Goal: Transaction & Acquisition: Purchase product/service

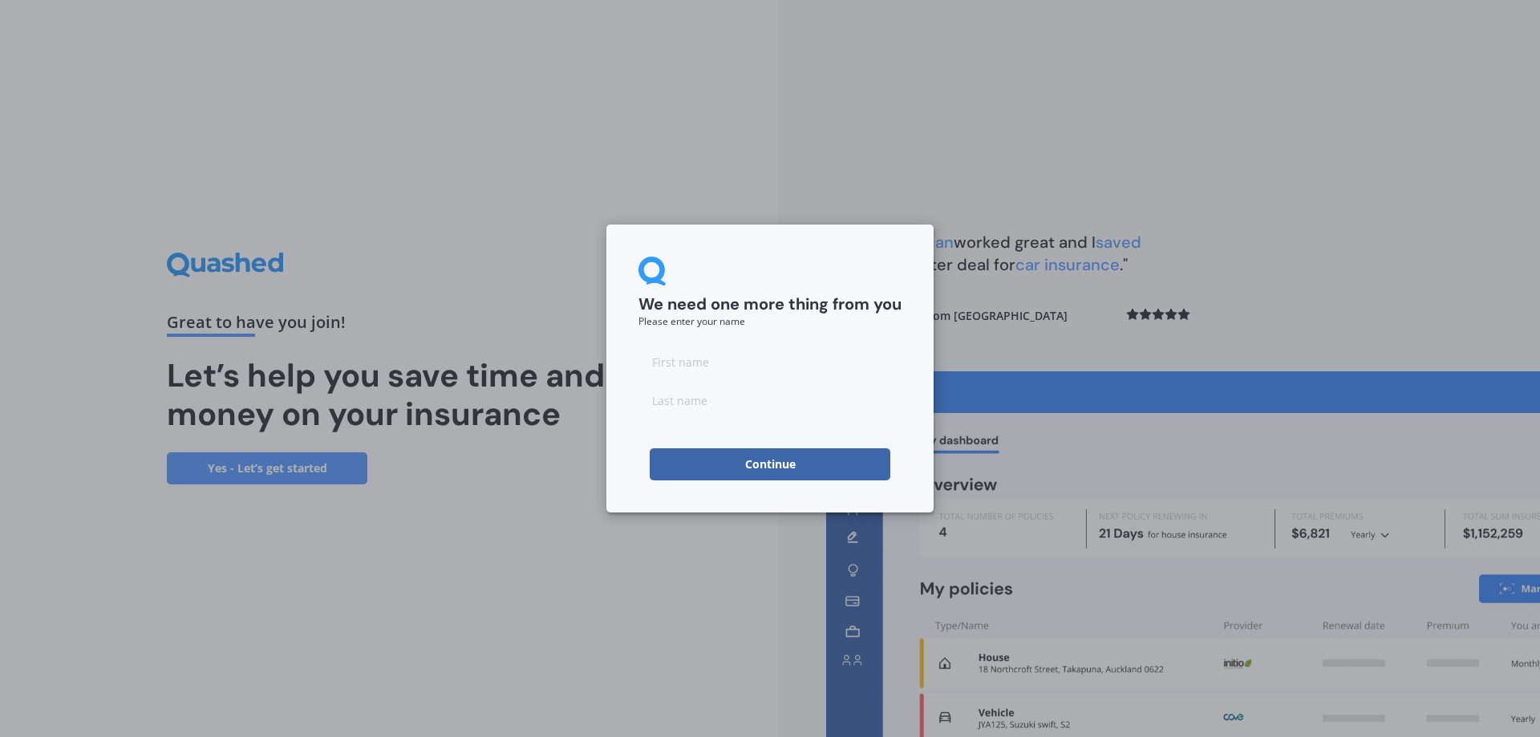
click at [713, 367] on input at bounding box center [769, 362] width 263 height 32
type input "[PERSON_NAME]"
type input "Taka"
click at [799, 462] on button "Continue" at bounding box center [770, 464] width 241 height 32
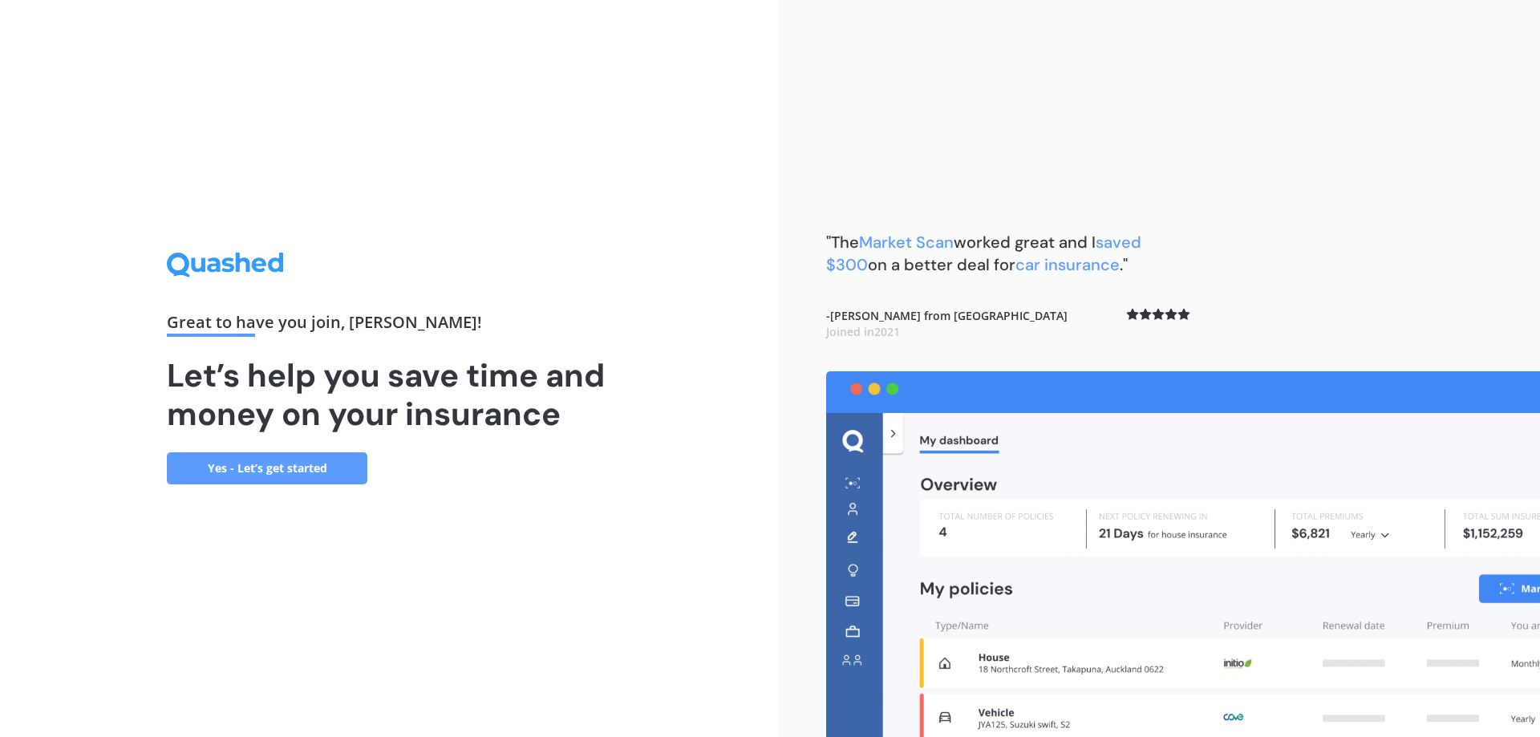
click at [301, 473] on link "Yes - Let’s get started" at bounding box center [267, 468] width 200 height 32
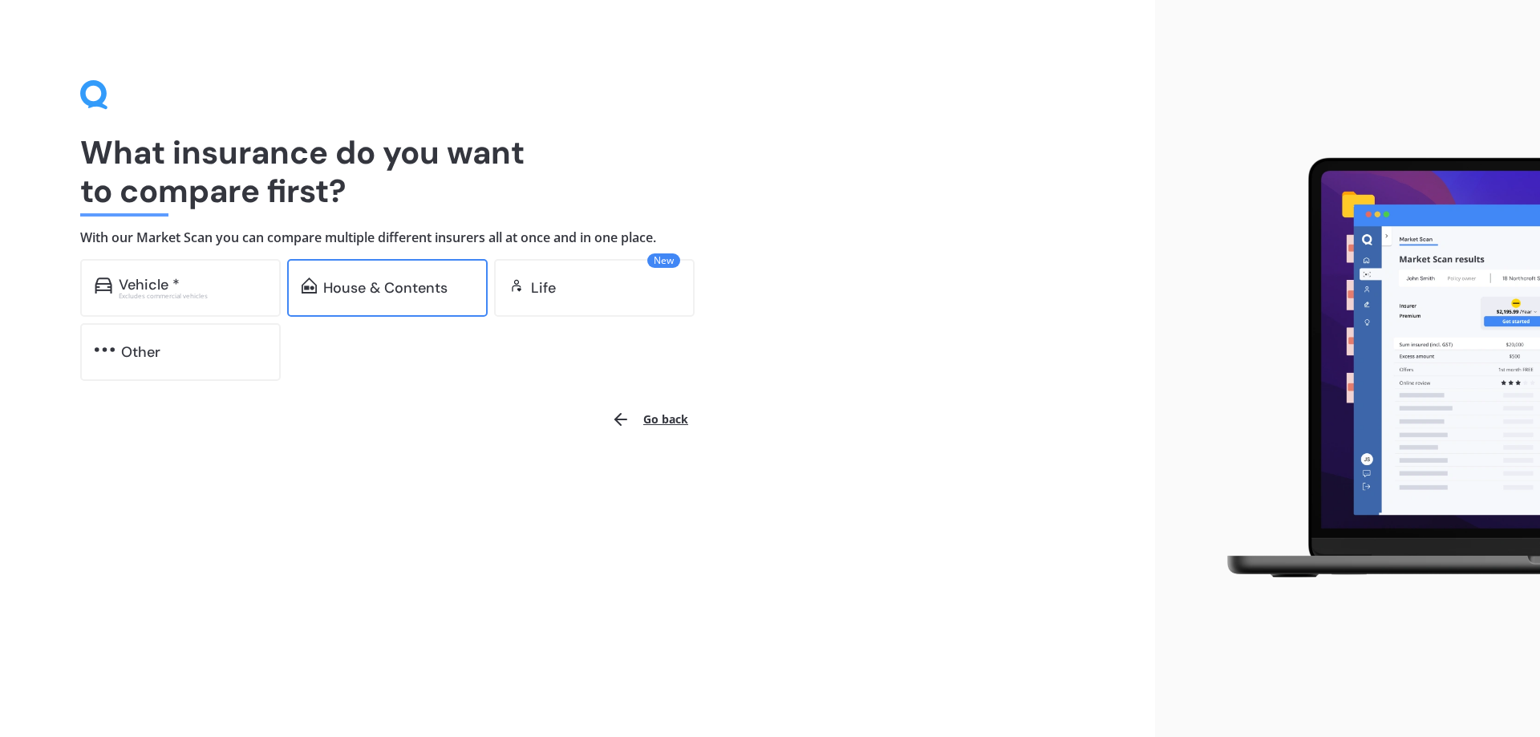
click at [333, 285] on div "House & Contents" at bounding box center [385, 288] width 124 height 16
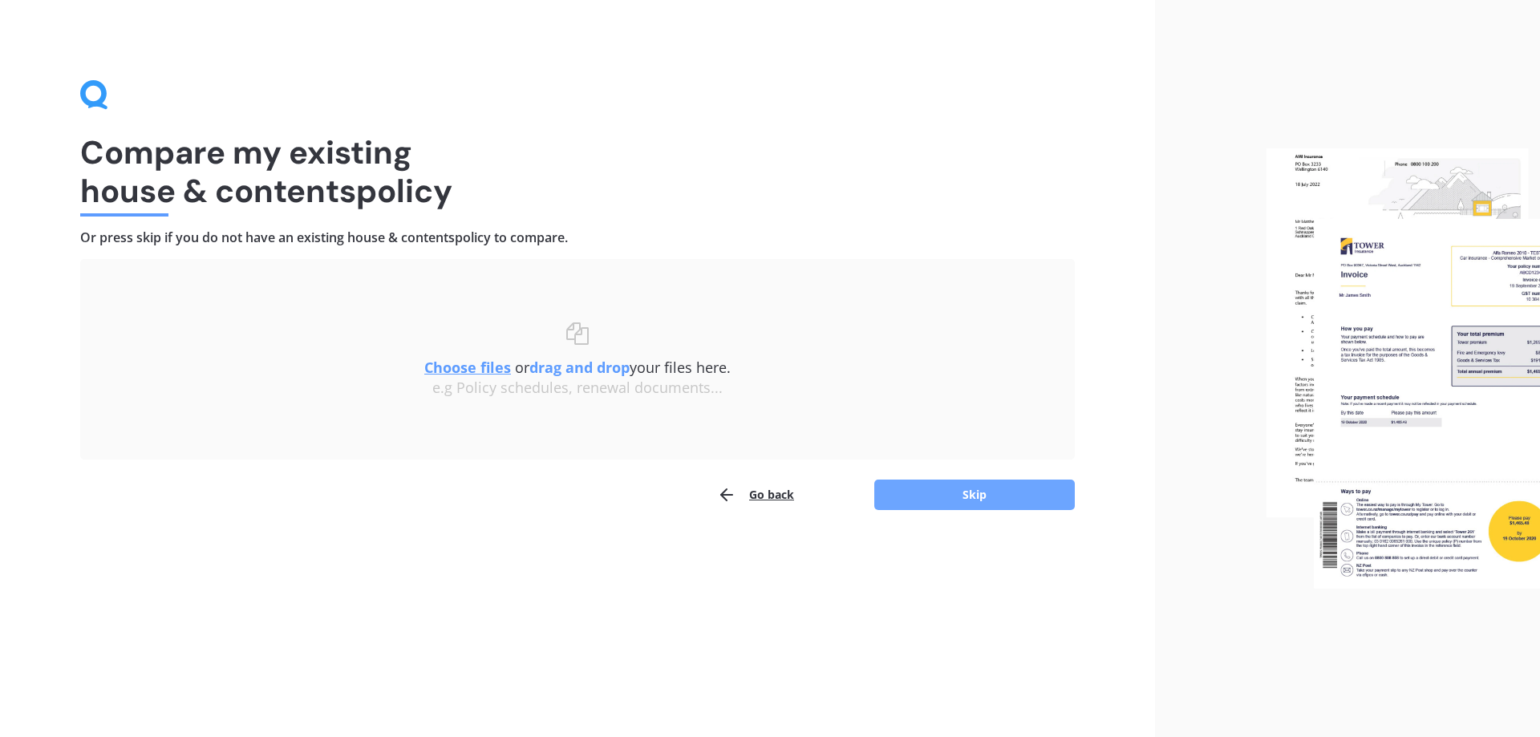
click at [1020, 494] on button "Skip" at bounding box center [974, 495] width 200 height 30
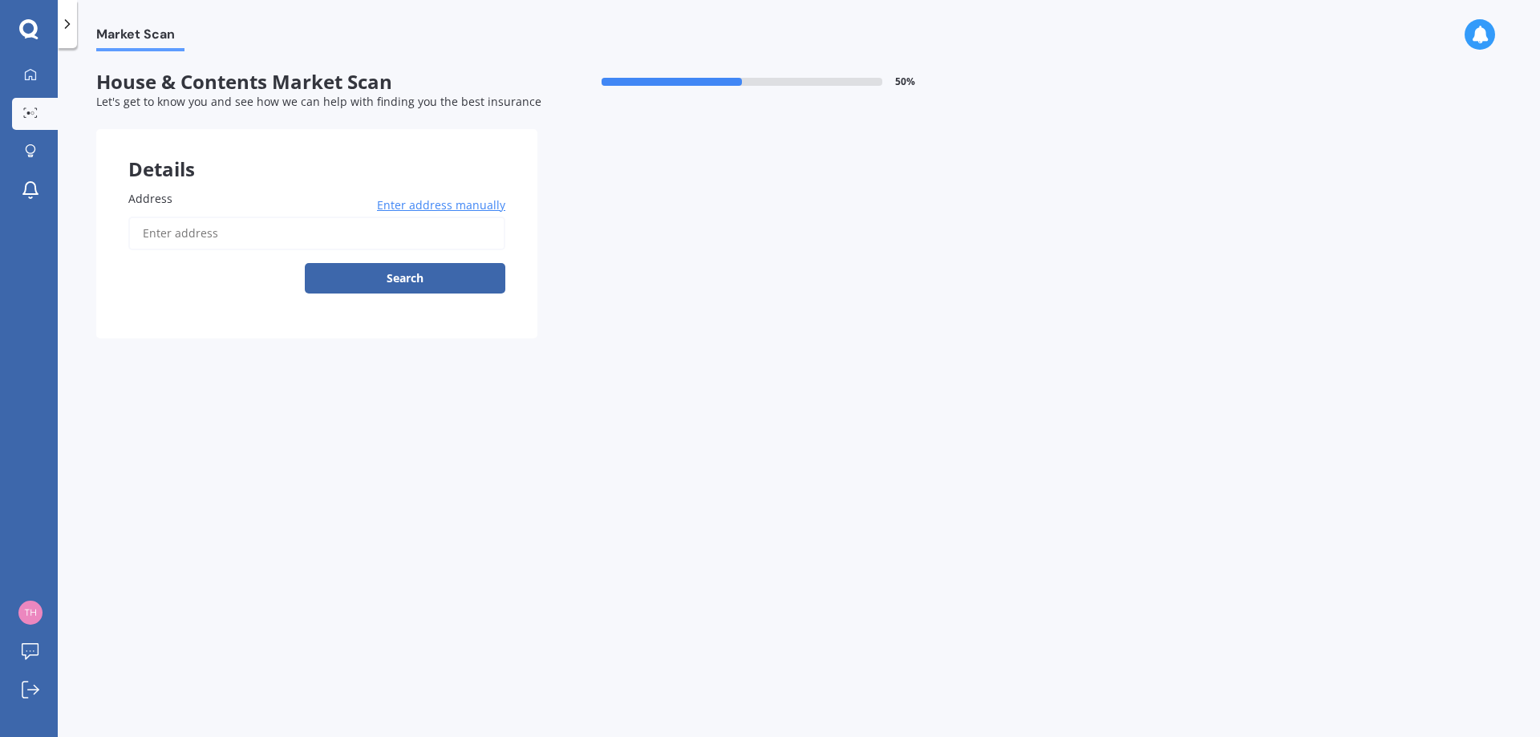
click at [195, 231] on input "Address" at bounding box center [316, 234] width 377 height 34
type input "157 Chichester Drive, Rosehill, Auckland 2113"
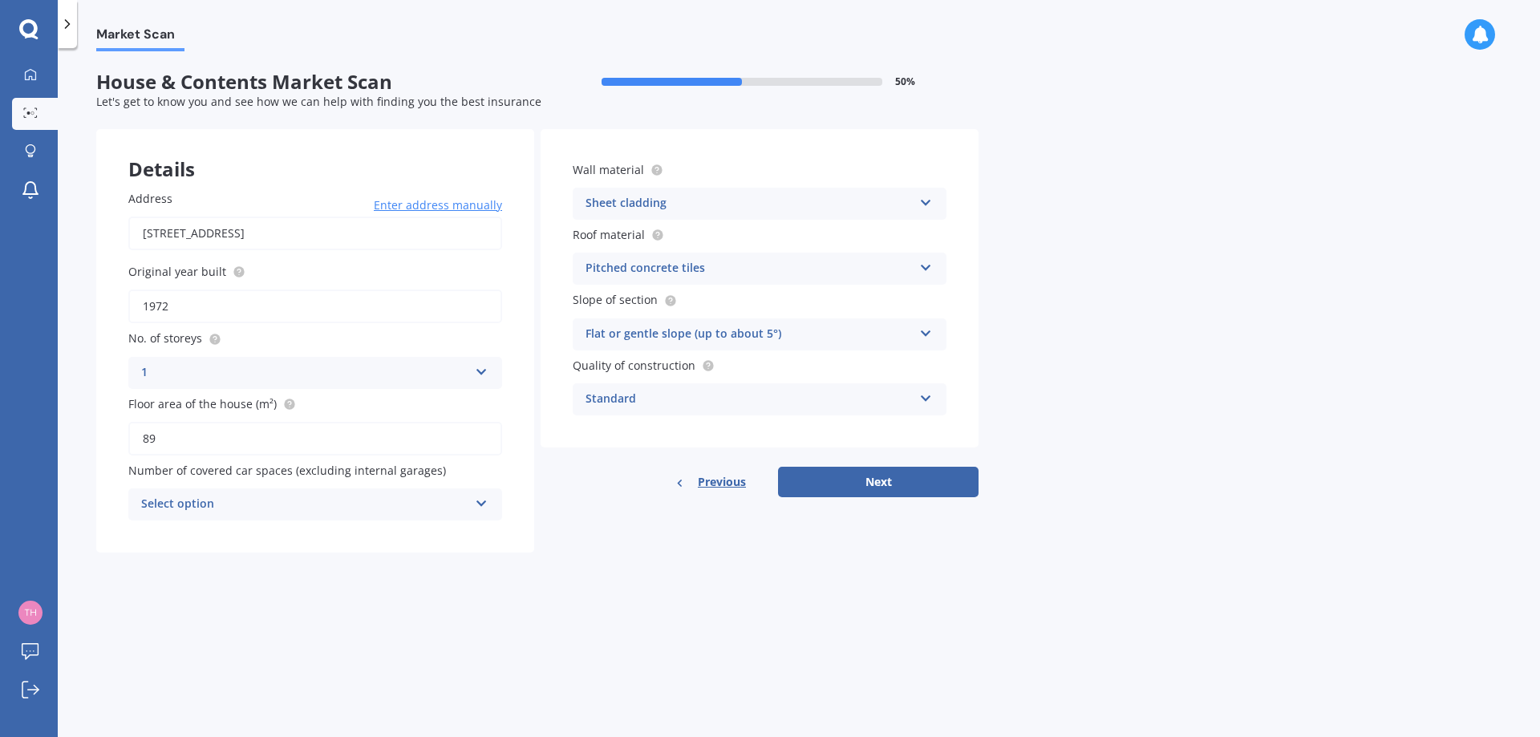
click at [482, 502] on icon at bounding box center [482, 500] width 14 height 11
click at [427, 597] on div "2" at bounding box center [315, 593] width 372 height 29
click at [867, 484] on button "Next" at bounding box center [878, 482] width 200 height 30
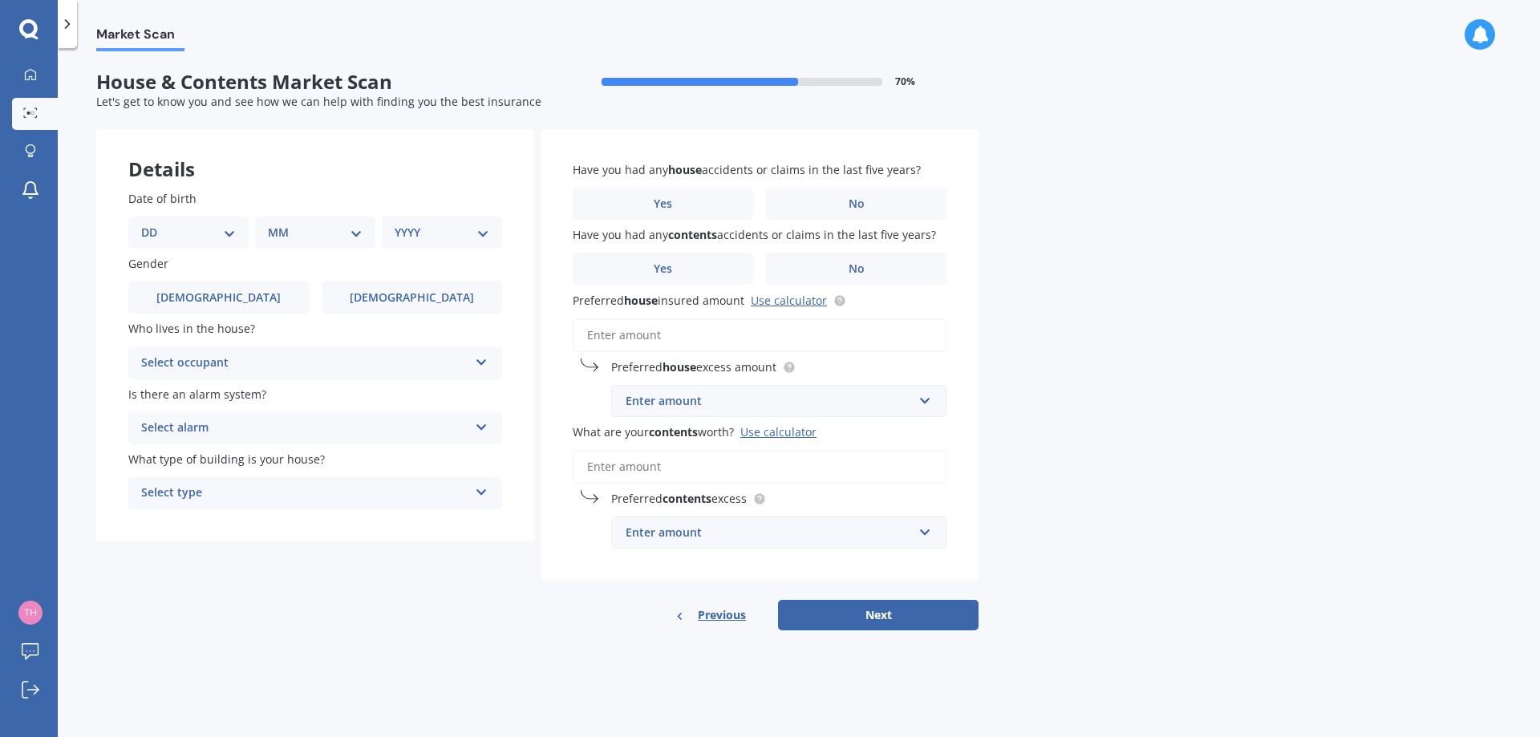
click at [232, 233] on select "DD 01 02 03 04 05 06 07 08 09 10 11 12 13 14 15 16 17 18 19 20 21 22 23 24 25 2…" at bounding box center [188, 233] width 95 height 18
select select "20"
click at [154, 224] on select "DD 01 02 03 04 05 06 07 08 09 10 11 12 13 14 15 16 17 18 19 20 21 22 23 24 25 2…" at bounding box center [188, 233] width 95 height 18
click at [358, 229] on select "MM 01 02 03 04 05 06 07 08 09 10 11 12" at bounding box center [318, 233] width 88 height 18
select select "06"
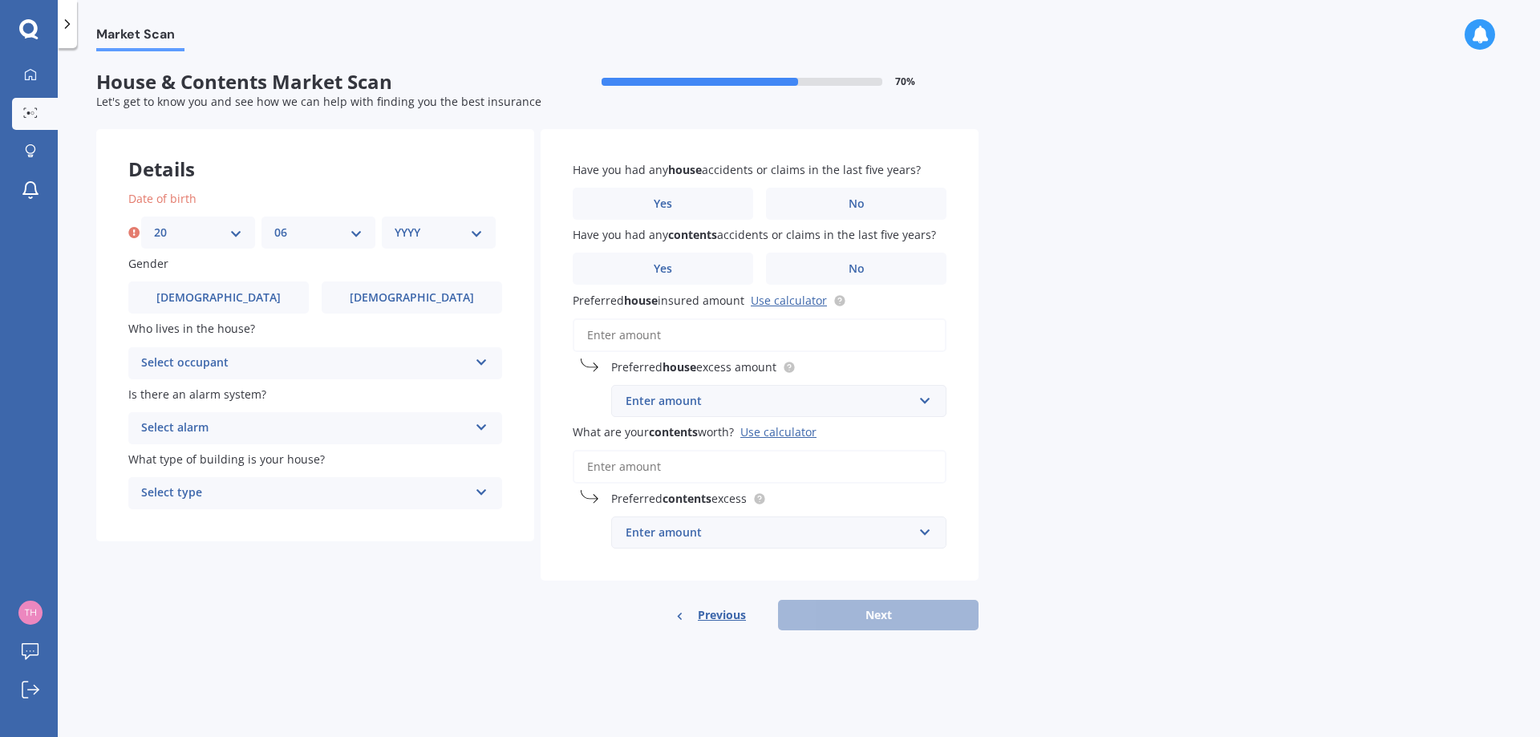
click at [274, 224] on select "MM 01 02 03 04 05 06 07 08 09 10 11 12" at bounding box center [318, 233] width 88 height 18
click at [475, 233] on select "YYYY 2009 2008 2007 2006 2005 2004 2003 2002 2001 2000 1999 1998 1997 1996 1995…" at bounding box center [439, 233] width 88 height 18
click at [417, 231] on select "YYYY 2009 2008 2007 2006 2005 2004 2003 2002 2001 2000 1999 1998 1997 1996 1995…" at bounding box center [439, 233] width 88 height 18
select select "1970"
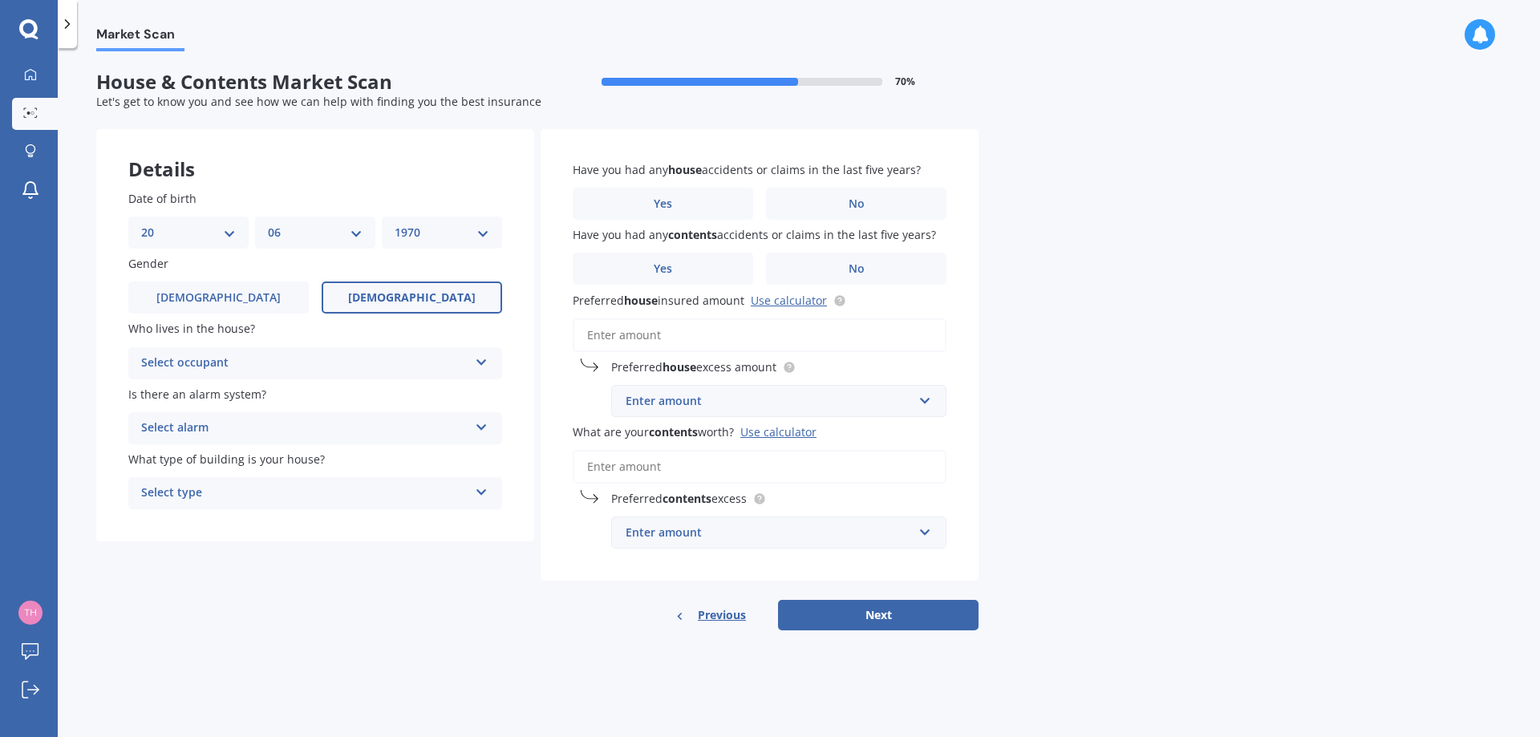
click at [443, 285] on label "Female" at bounding box center [412, 297] width 180 height 32
click at [0, 0] on input "Female" at bounding box center [0, 0] width 0 height 0
click at [439, 302] on label "Female" at bounding box center [412, 297] width 180 height 32
click at [0, 0] on input "Female" at bounding box center [0, 0] width 0 height 0
click at [482, 365] on icon at bounding box center [482, 359] width 14 height 11
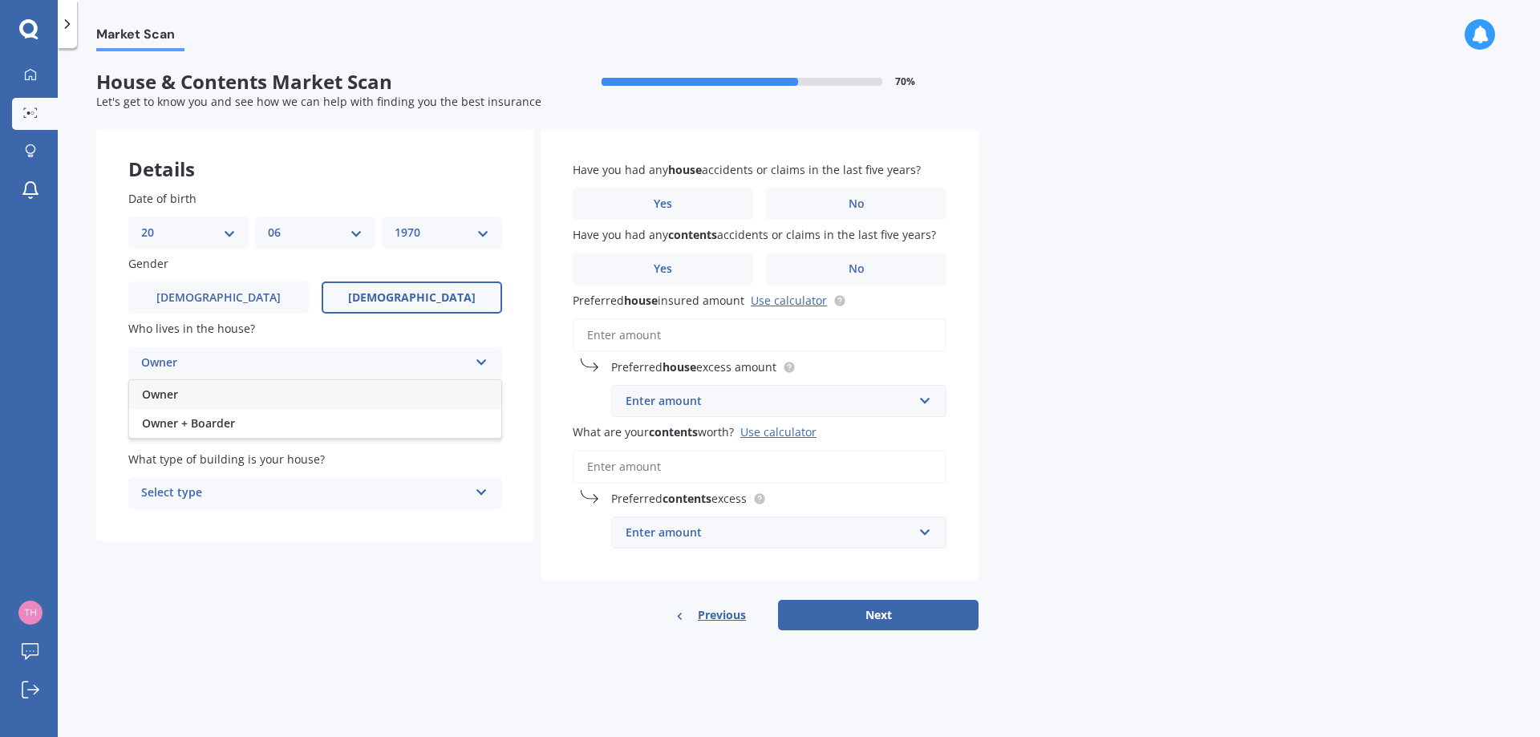
click at [454, 399] on div "Owner" at bounding box center [315, 394] width 372 height 29
click at [481, 433] on div "Select alarm Yes, monitored Yes, not monitored No" at bounding box center [315, 428] width 374 height 32
click at [443, 508] on div "No" at bounding box center [315, 517] width 372 height 29
click at [484, 495] on icon at bounding box center [482, 489] width 14 height 11
click at [456, 534] on div "Freestanding" at bounding box center [315, 524] width 372 height 29
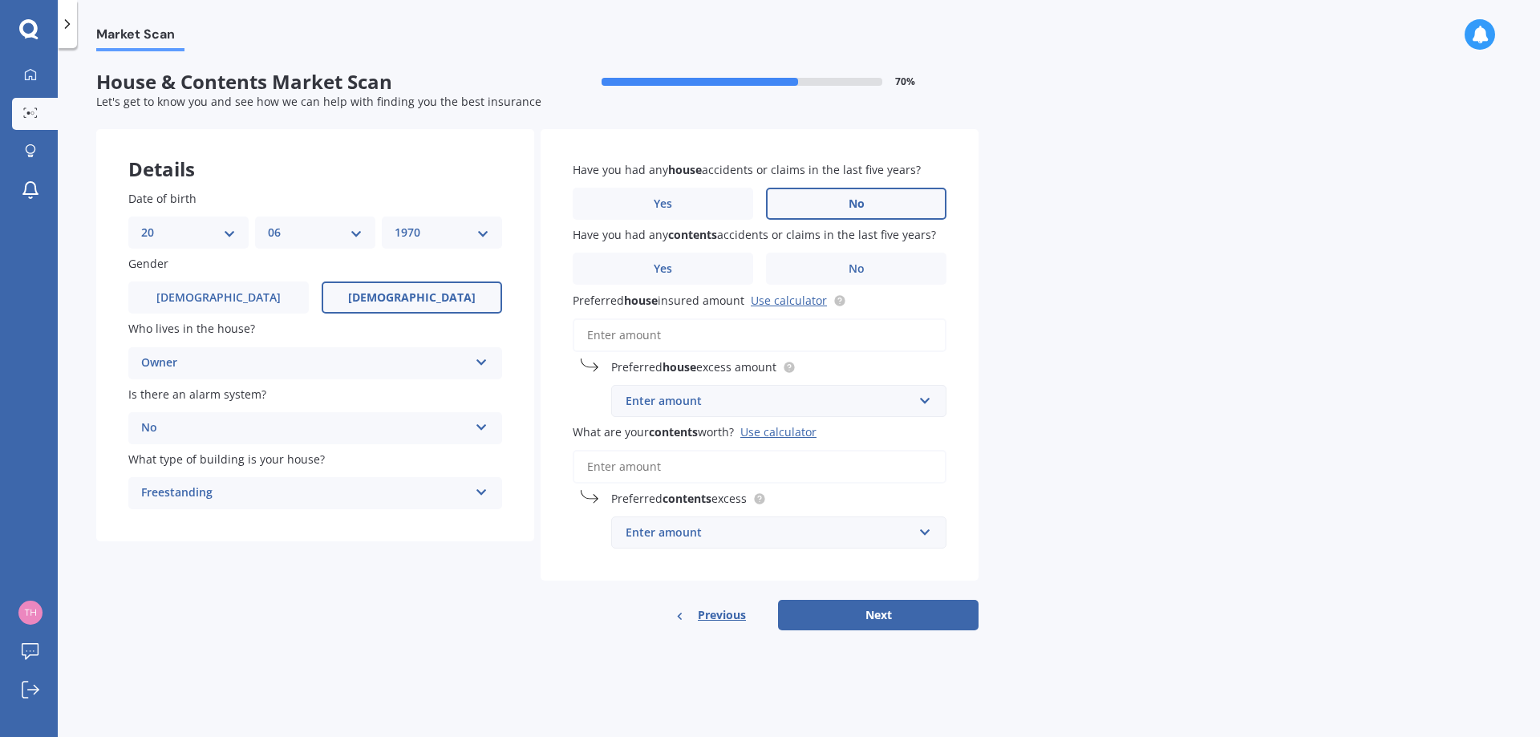
click at [821, 204] on label "No" at bounding box center [856, 204] width 180 height 32
click at [0, 0] on input "No" at bounding box center [0, 0] width 0 height 0
click at [866, 267] on label "No" at bounding box center [856, 269] width 180 height 32
click at [0, 0] on input "No" at bounding box center [0, 0] width 0 height 0
click at [773, 296] on link "Use calculator" at bounding box center [789, 300] width 76 height 15
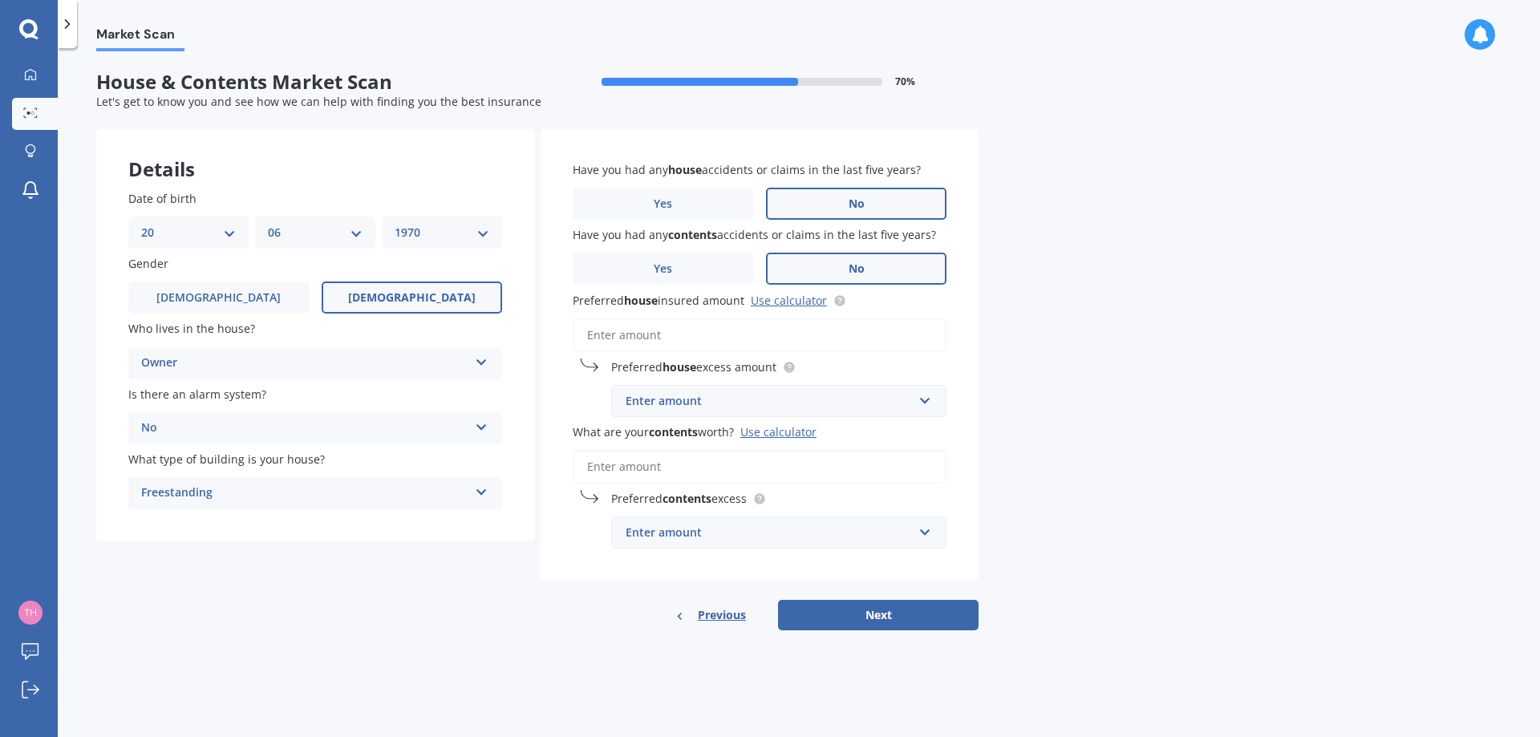
click at [653, 320] on input "Preferred house insured amount Use calculator" at bounding box center [760, 335] width 374 height 34
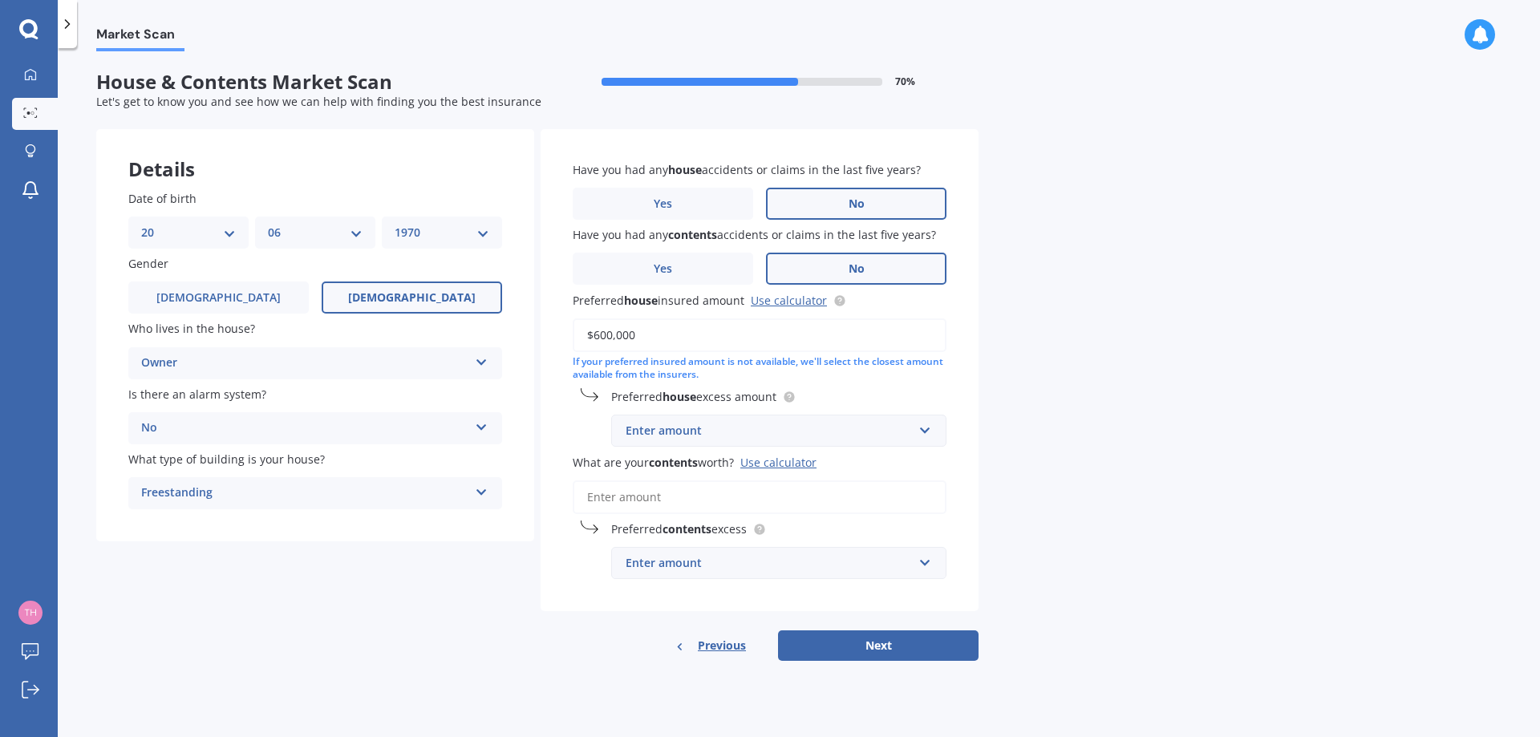
type input "$600,000"
click at [738, 435] on div "Enter amount" at bounding box center [768, 431] width 287 height 18
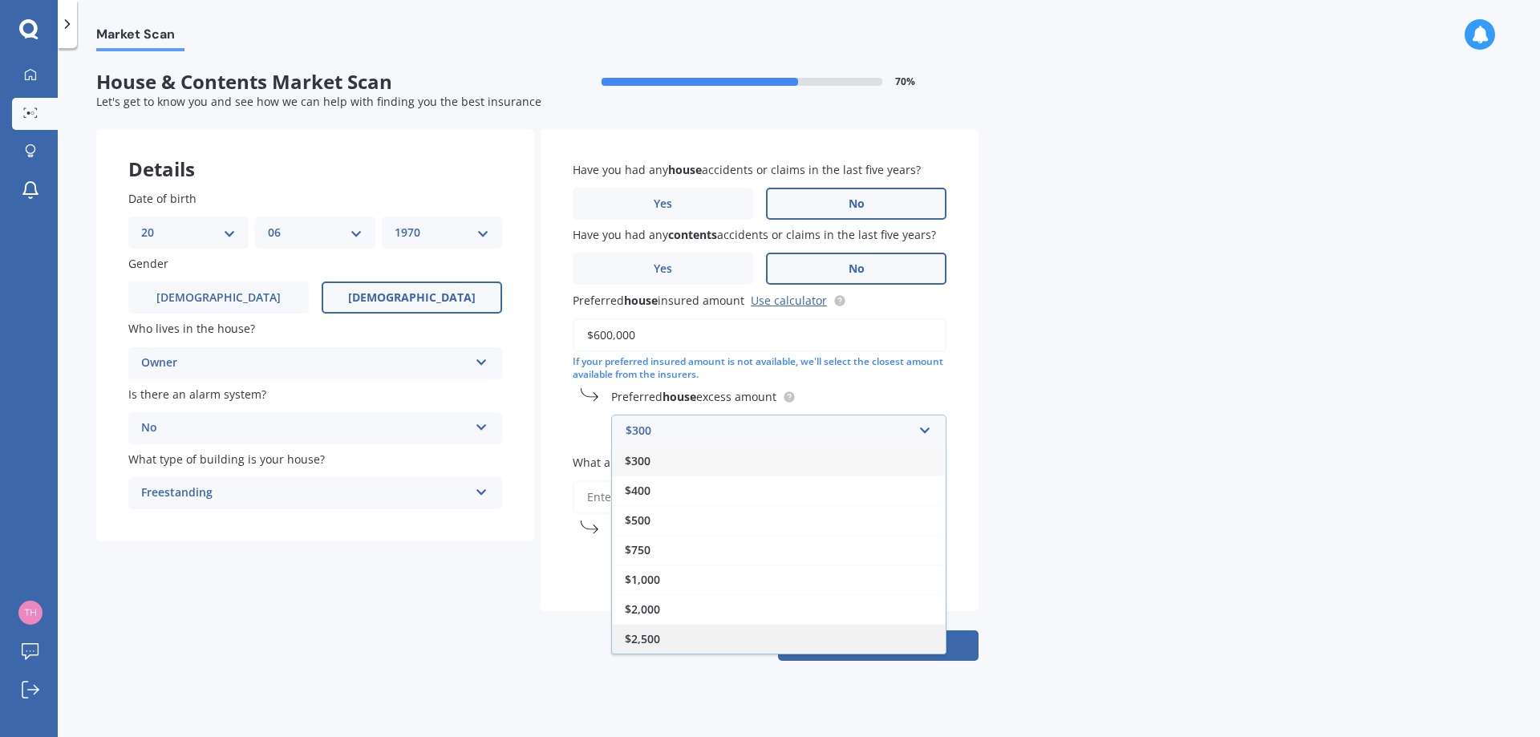
click at [842, 637] on div "$2,500" at bounding box center [779, 639] width 334 height 30
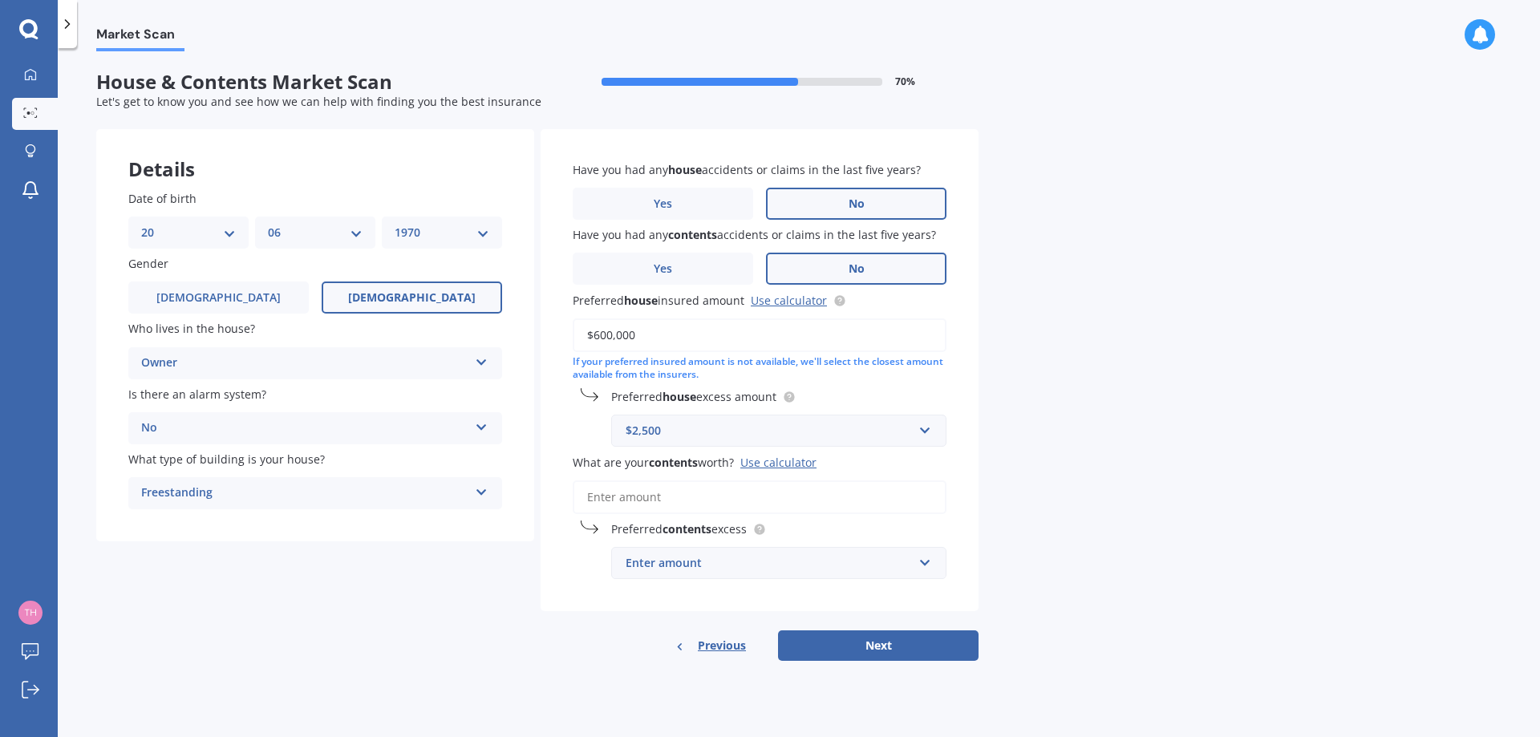
click at [695, 503] on input "What are your contents worth? Use calculator" at bounding box center [760, 497] width 374 height 34
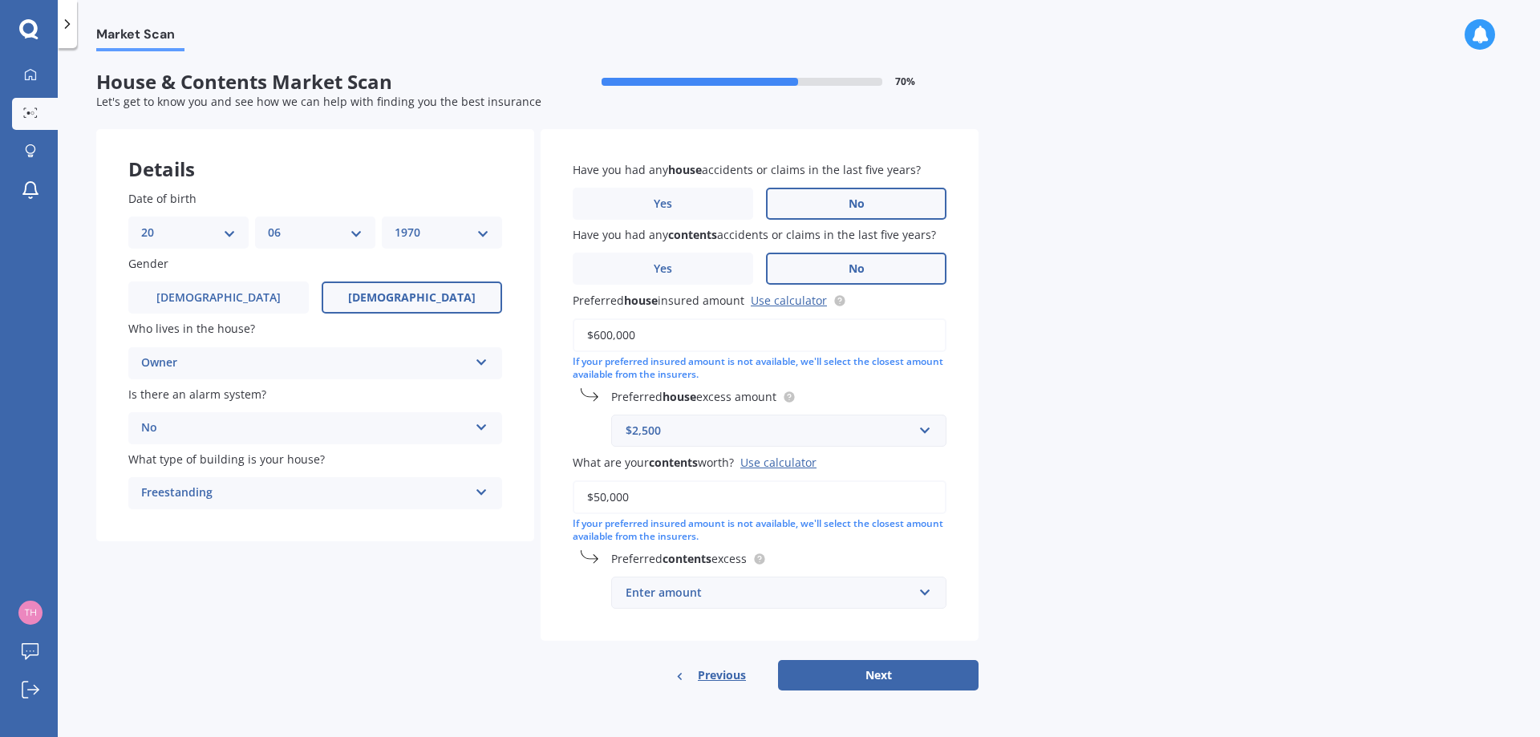
type input "$50,000"
click at [1023, 476] on div "Market Scan House & Contents Market Scan 70 % Let's get to know you and see how…" at bounding box center [799, 395] width 1482 height 689
click at [923, 596] on input "text" at bounding box center [773, 592] width 321 height 30
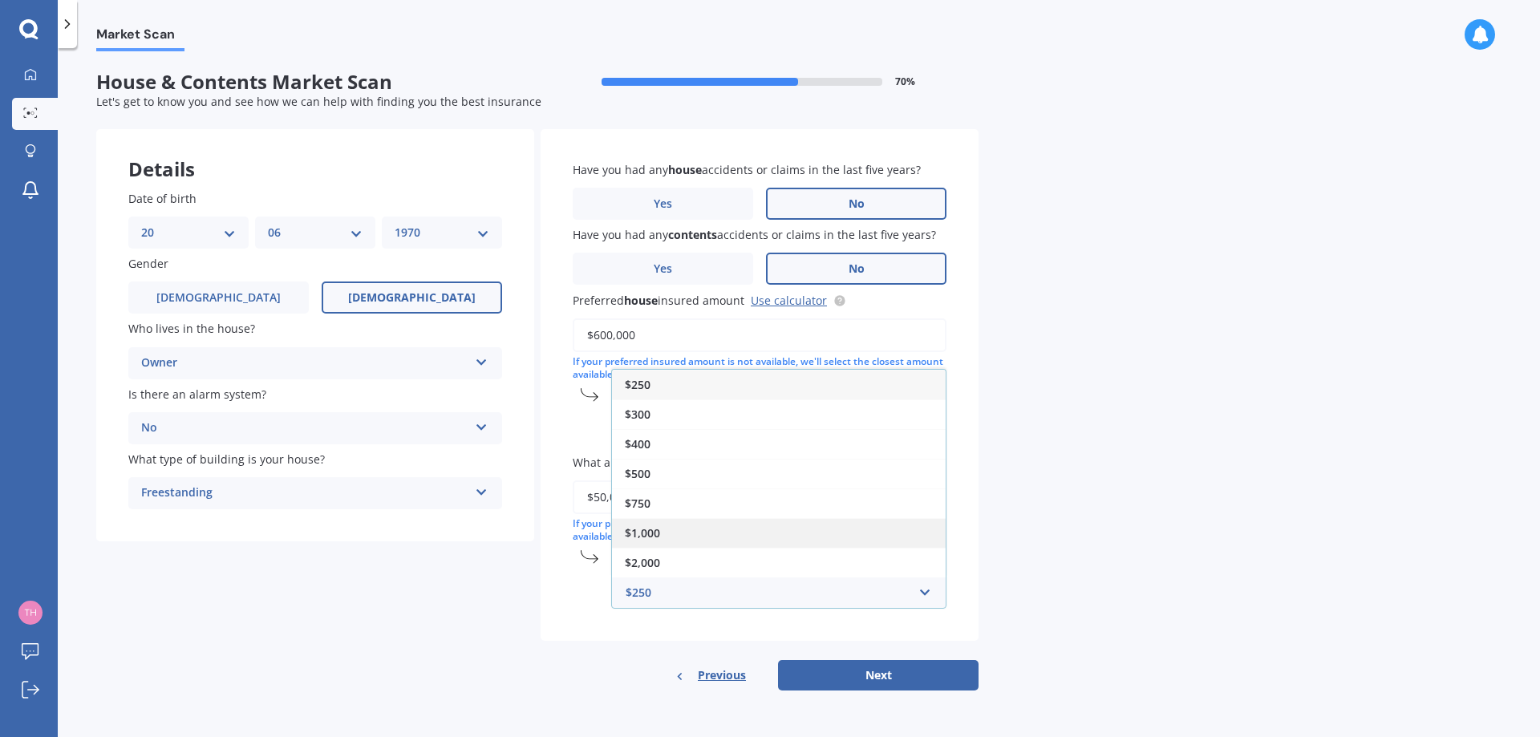
click at [866, 528] on div "$1,000" at bounding box center [779, 533] width 334 height 30
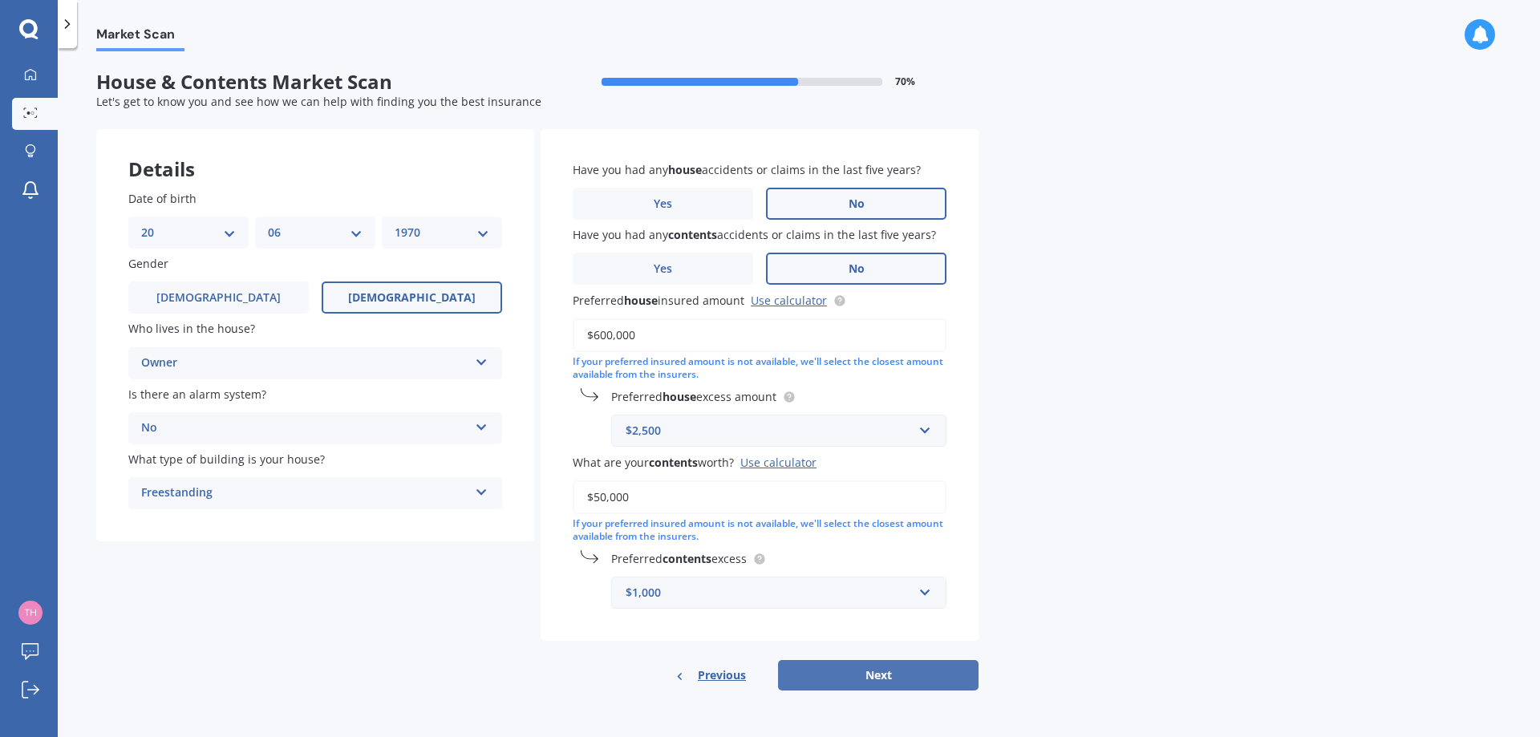
click at [864, 683] on button "Next" at bounding box center [878, 675] width 200 height 30
select select "20"
select select "06"
select select "1970"
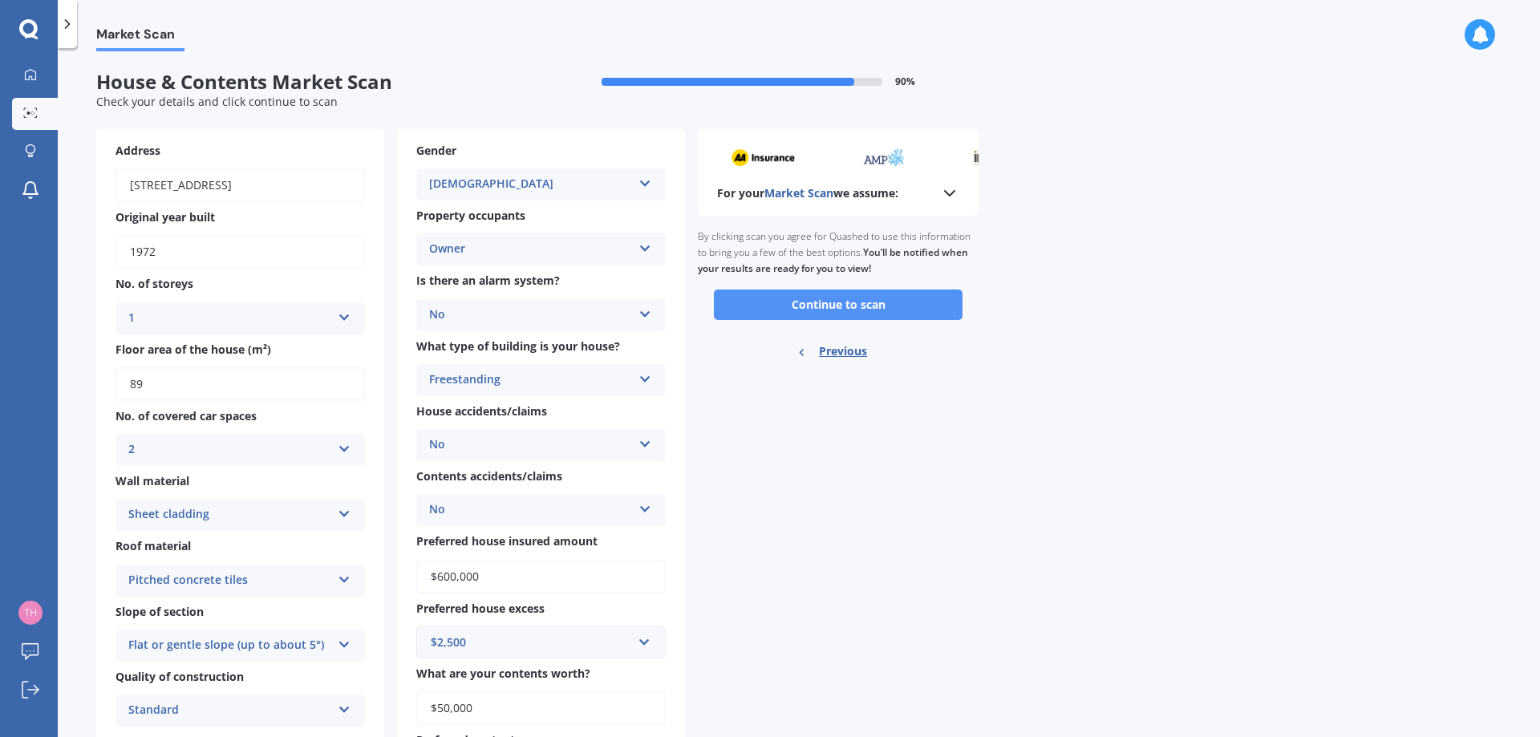
click at [821, 308] on button "Continue to scan" at bounding box center [838, 304] width 249 height 30
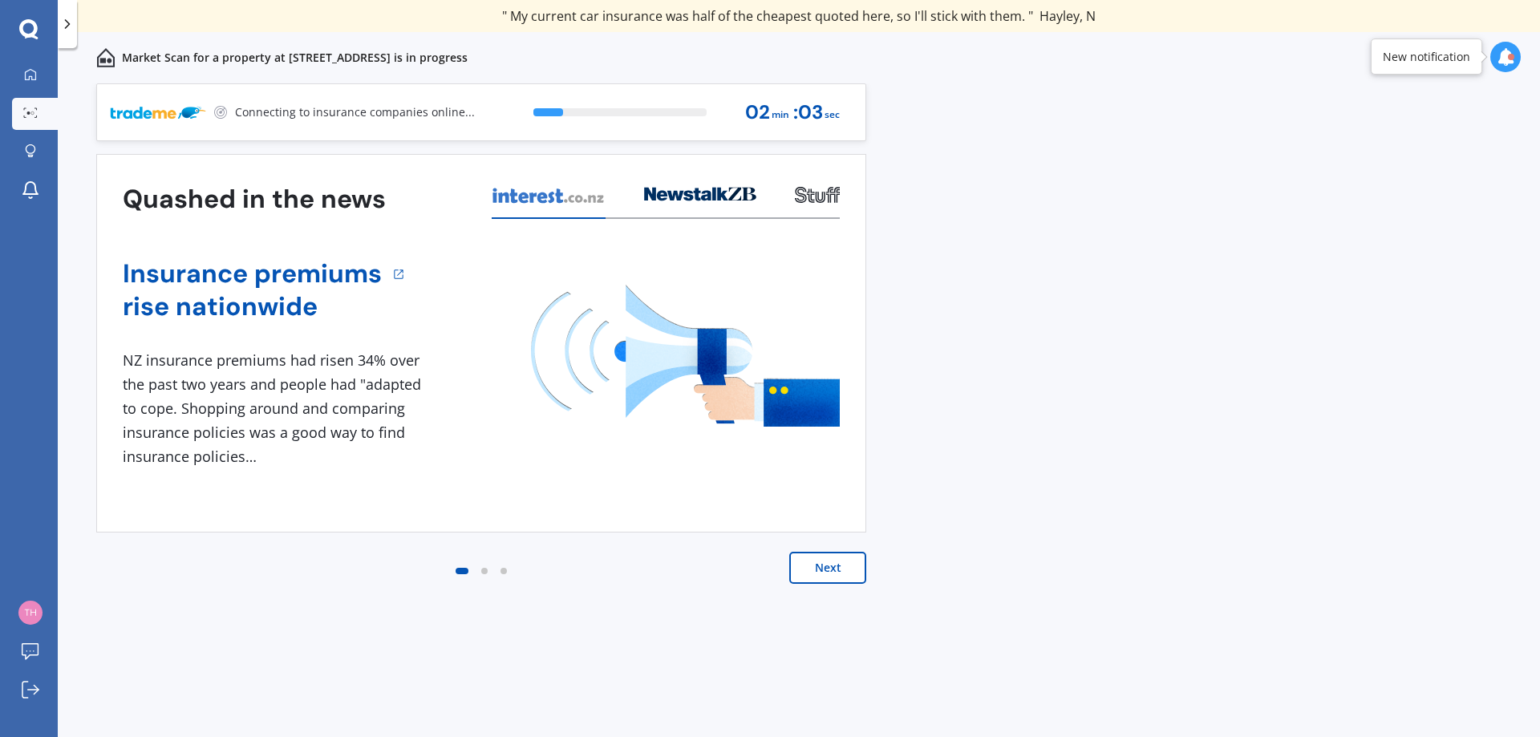
click at [837, 572] on button "Next" at bounding box center [827, 568] width 77 height 32
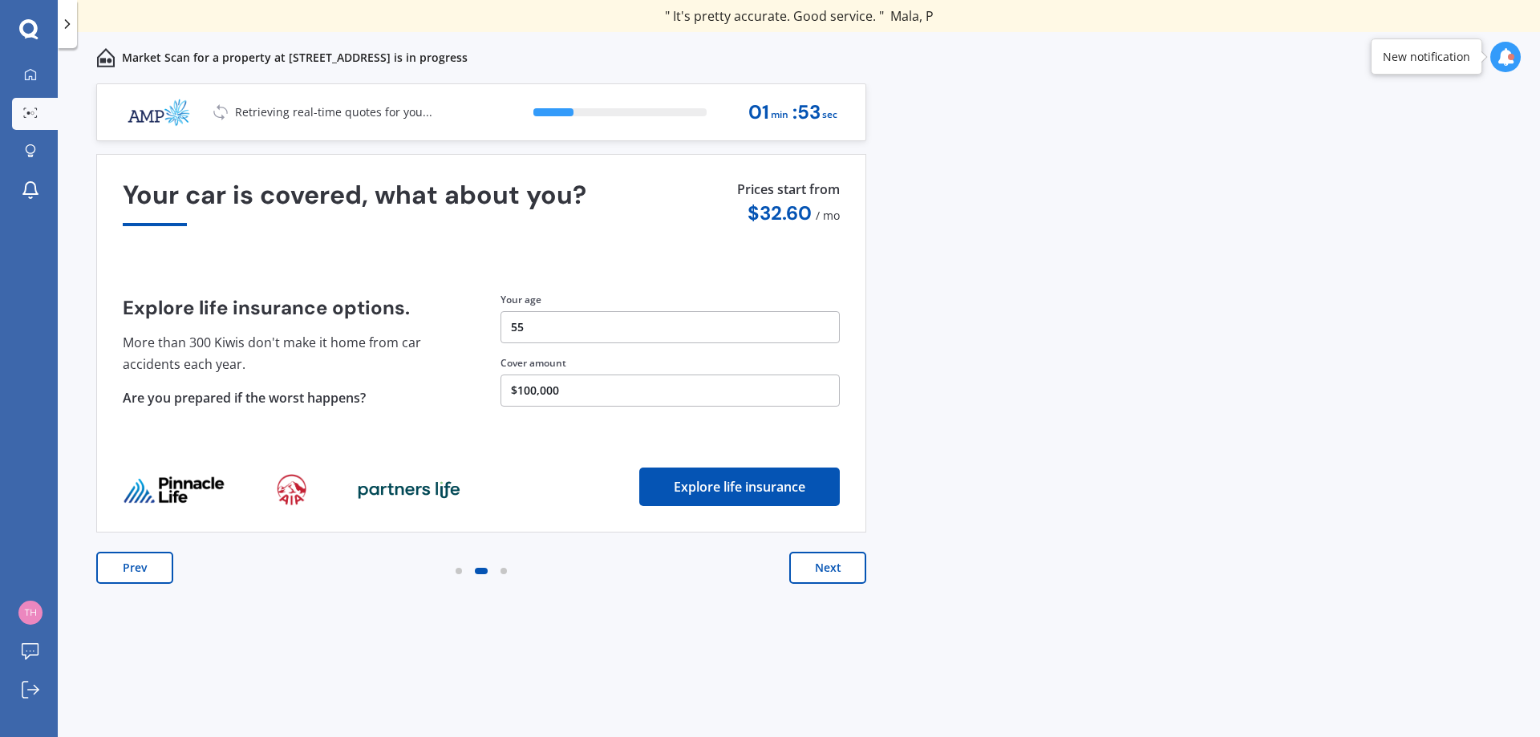
click at [763, 489] on button "Explore life insurance" at bounding box center [739, 487] width 200 height 38
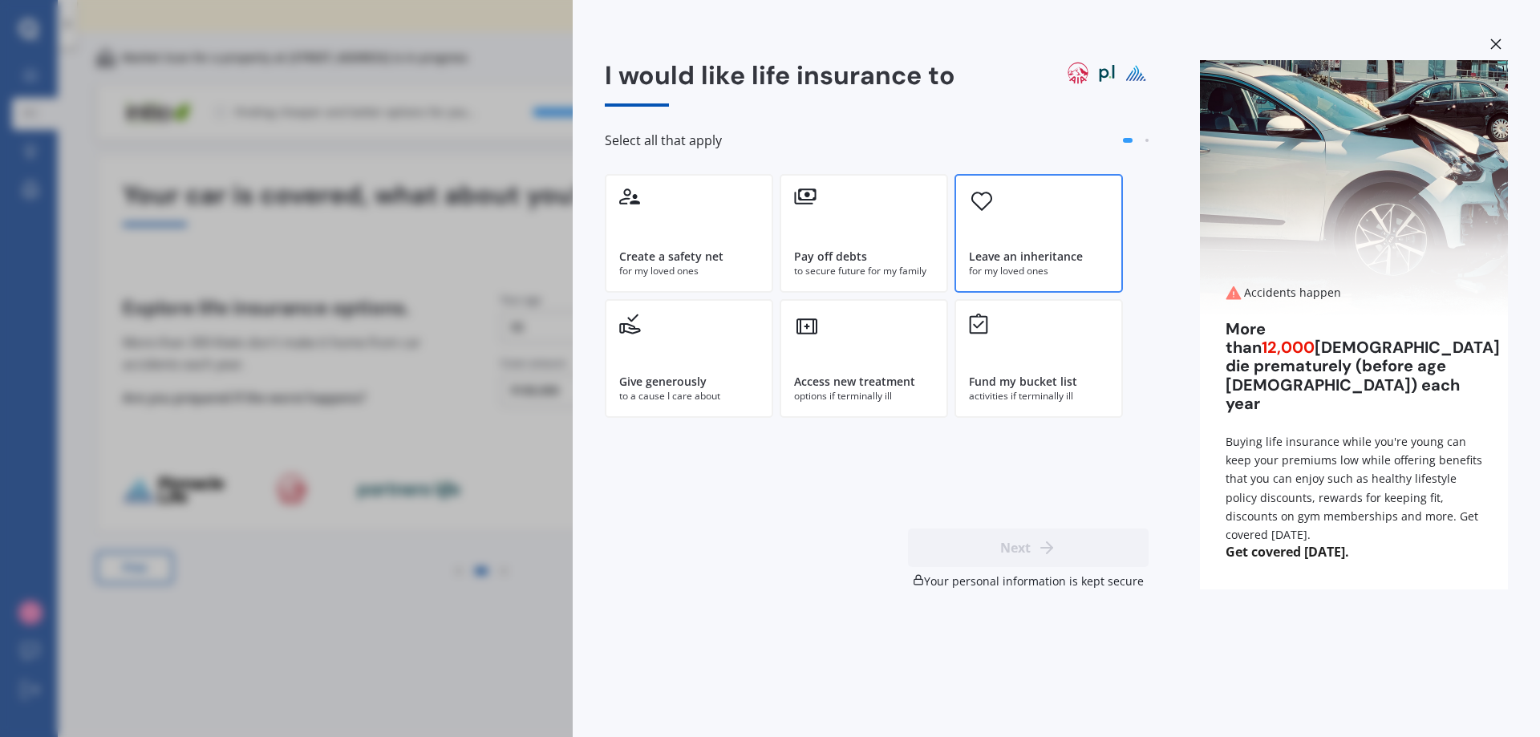
click at [1022, 270] on div "for my loved ones" at bounding box center [1039, 271] width 140 height 14
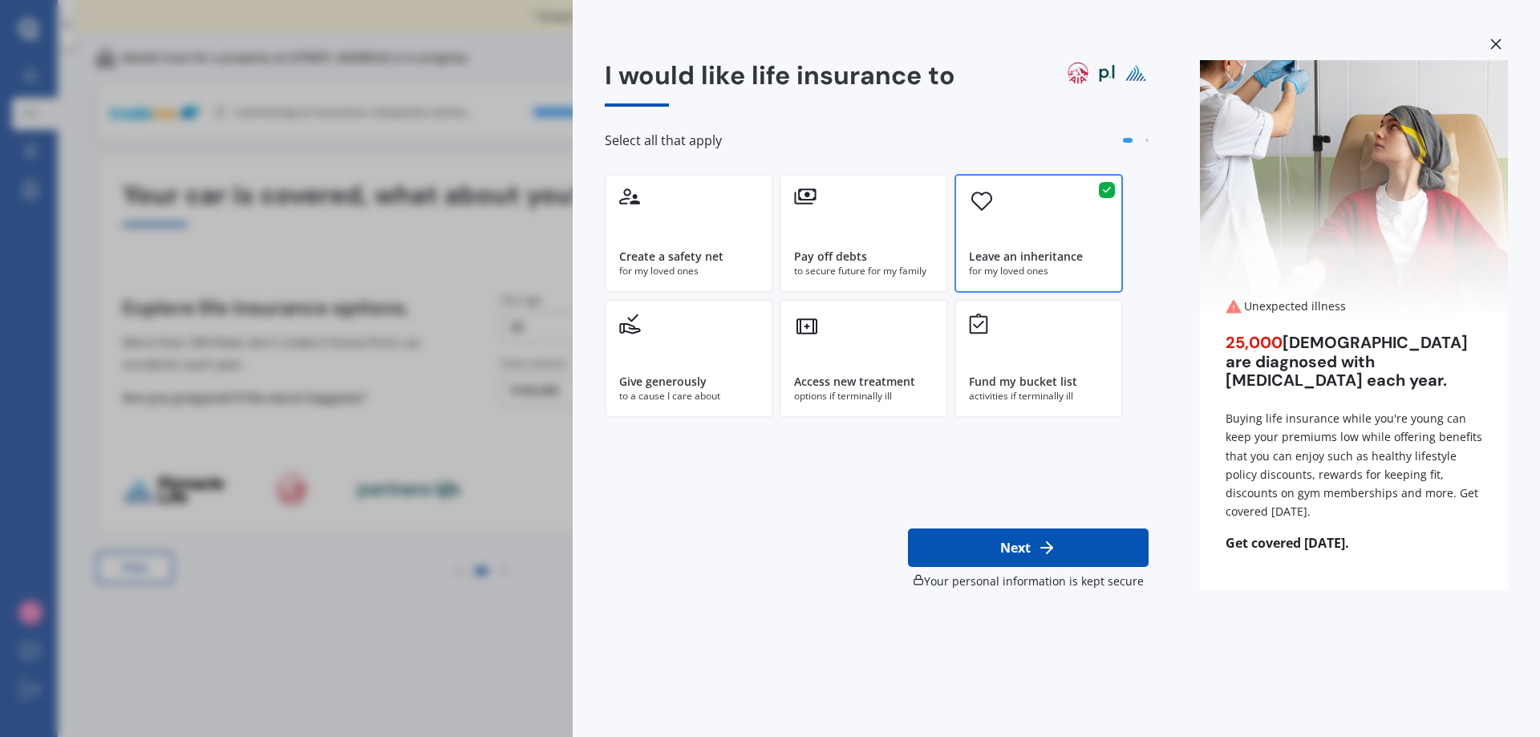
click at [1046, 558] on button "Next" at bounding box center [1028, 547] width 241 height 38
select select "20"
select select "06"
select select "1970"
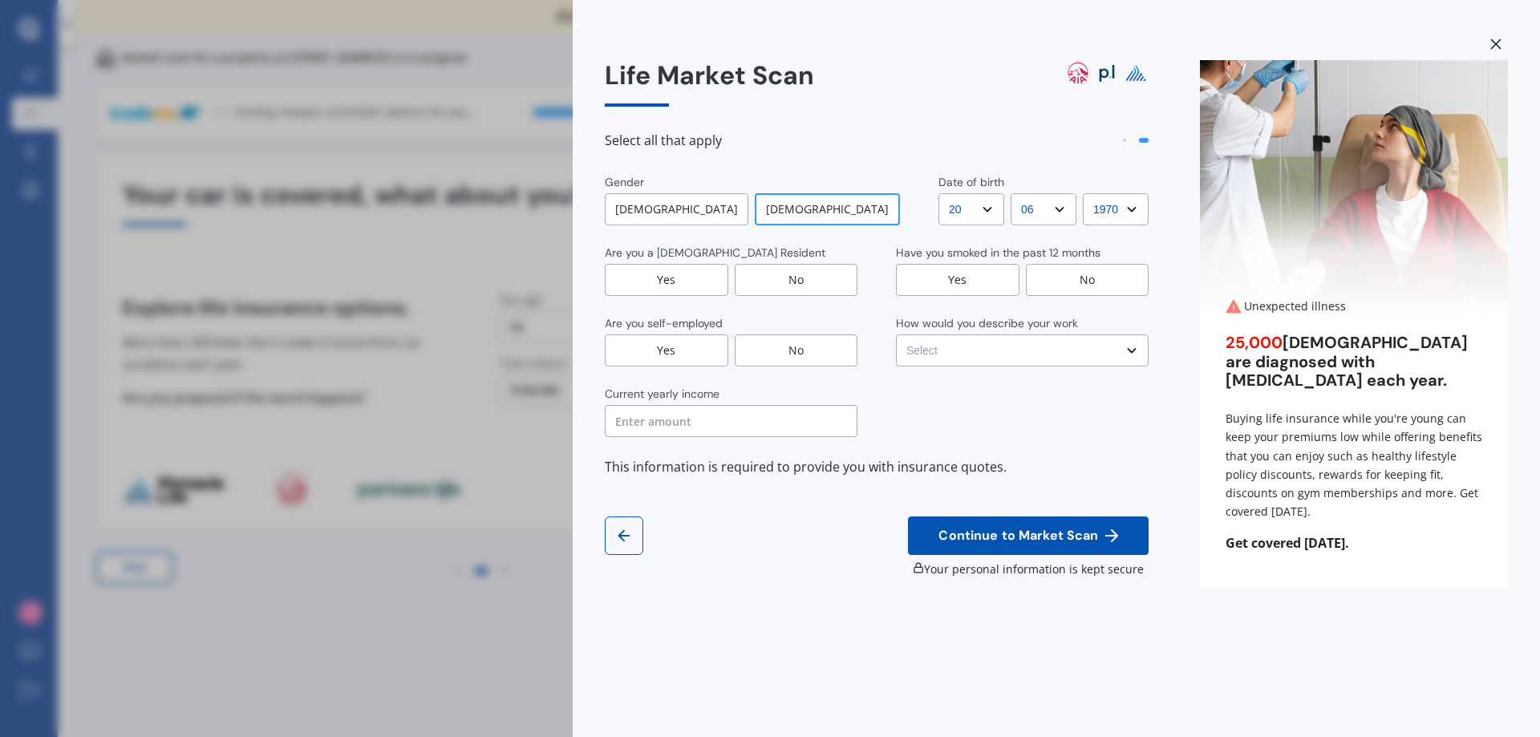
click at [680, 272] on div "Yes" at bounding box center [666, 280] width 123 height 32
click at [783, 351] on div "No" at bounding box center [796, 350] width 123 height 32
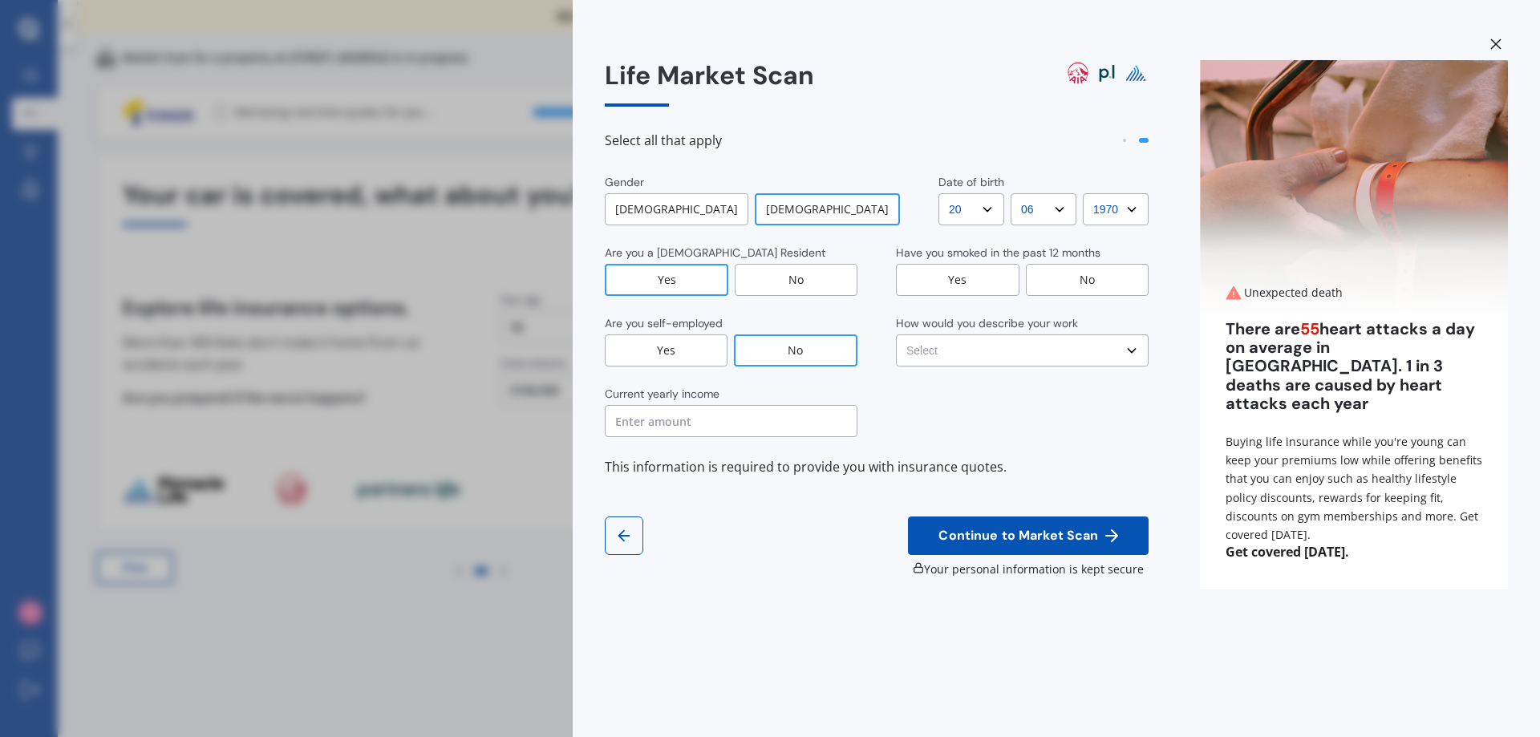
click at [743, 423] on input "text" at bounding box center [731, 421] width 253 height 32
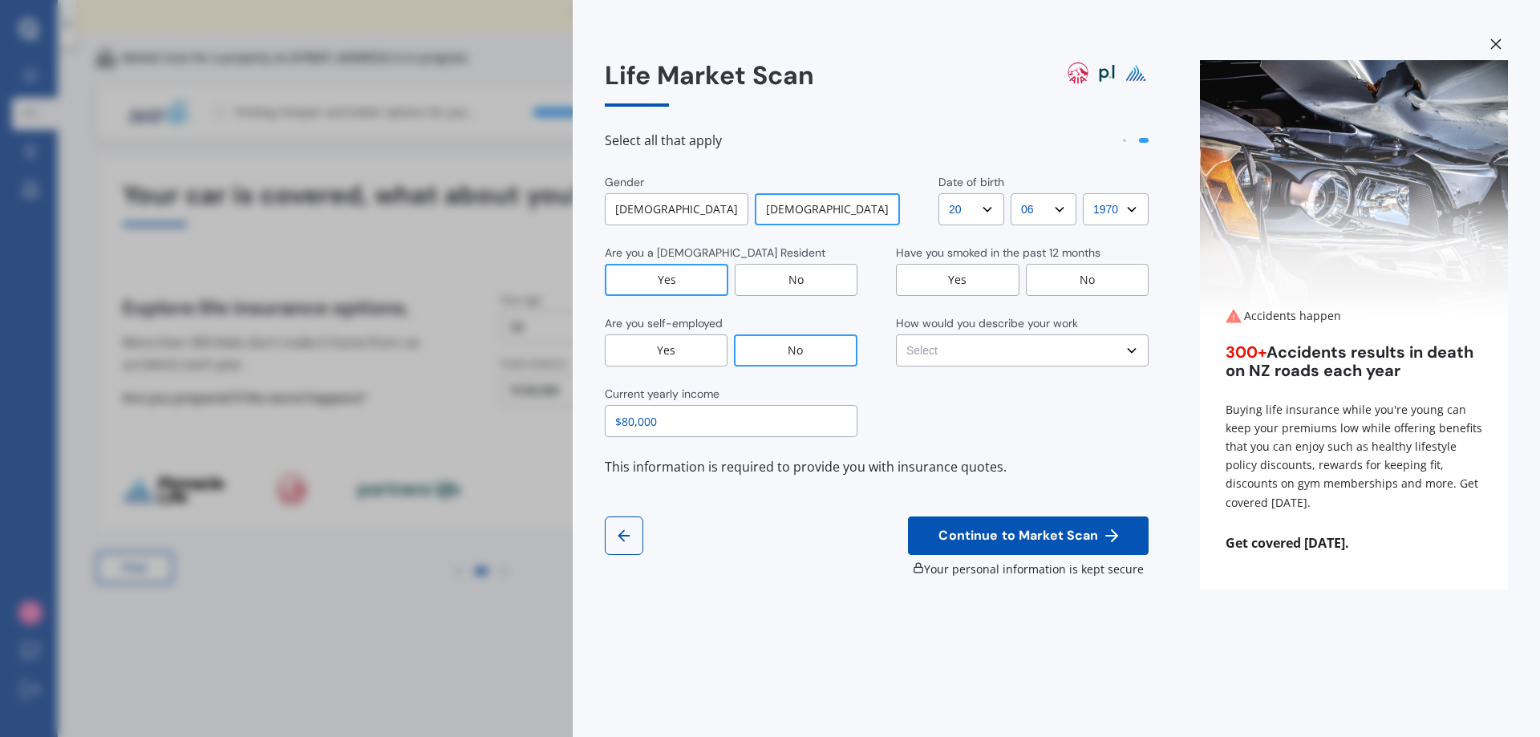
type input "$80,000"
click at [1086, 281] on div "No" at bounding box center [1087, 280] width 123 height 32
click at [1127, 346] on select "Select No manual work e.g. lawyer, consultant, engineer Light manual work e.g. …" at bounding box center [1022, 350] width 253 height 32
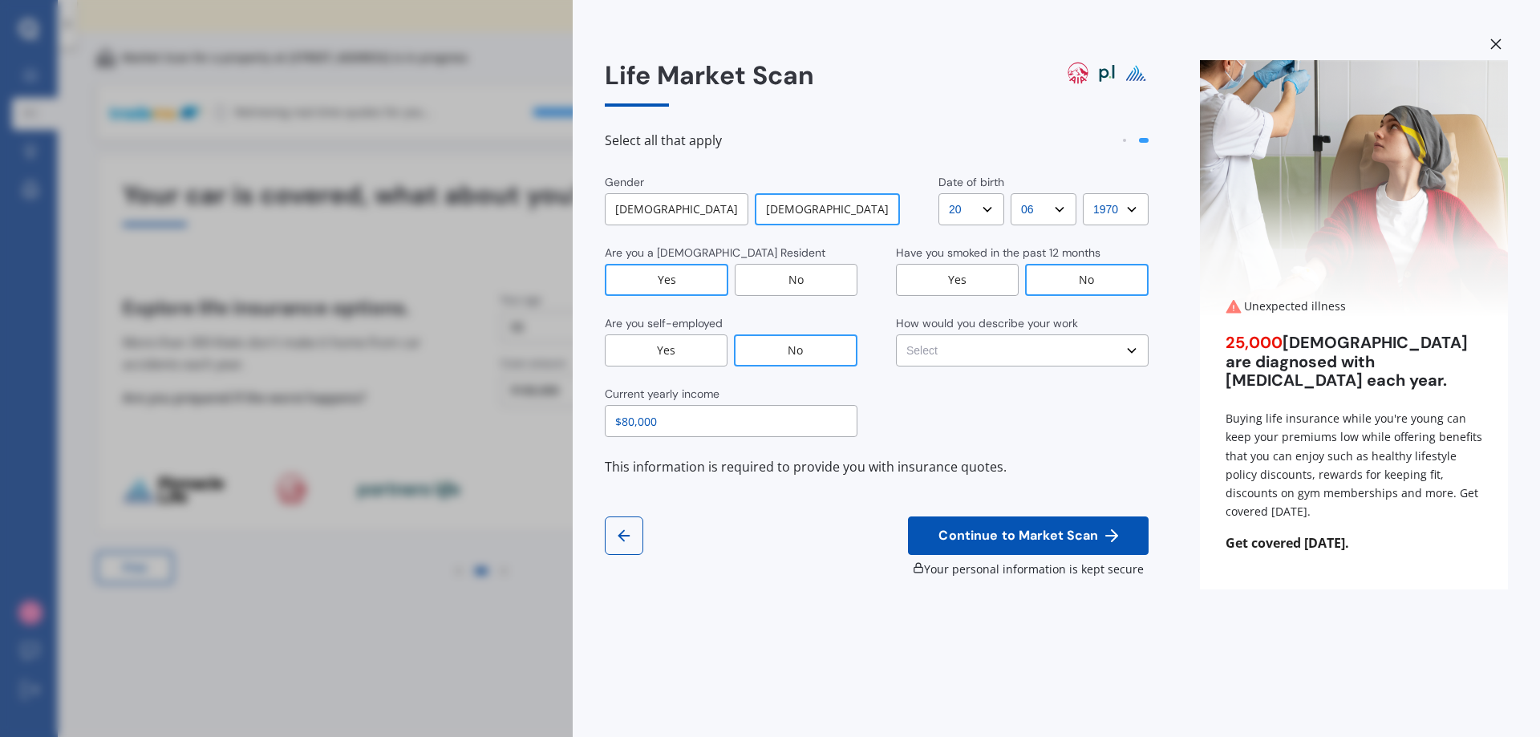
select select "Light manual work e.g. plumber, nurse, hairdresser"
click at [896, 334] on select "Select No manual work e.g. lawyer, consultant, engineer Light manual work e.g. …" at bounding box center [1022, 350] width 253 height 32
click at [982, 541] on span "Continue to Market Scan" at bounding box center [1018, 535] width 166 height 15
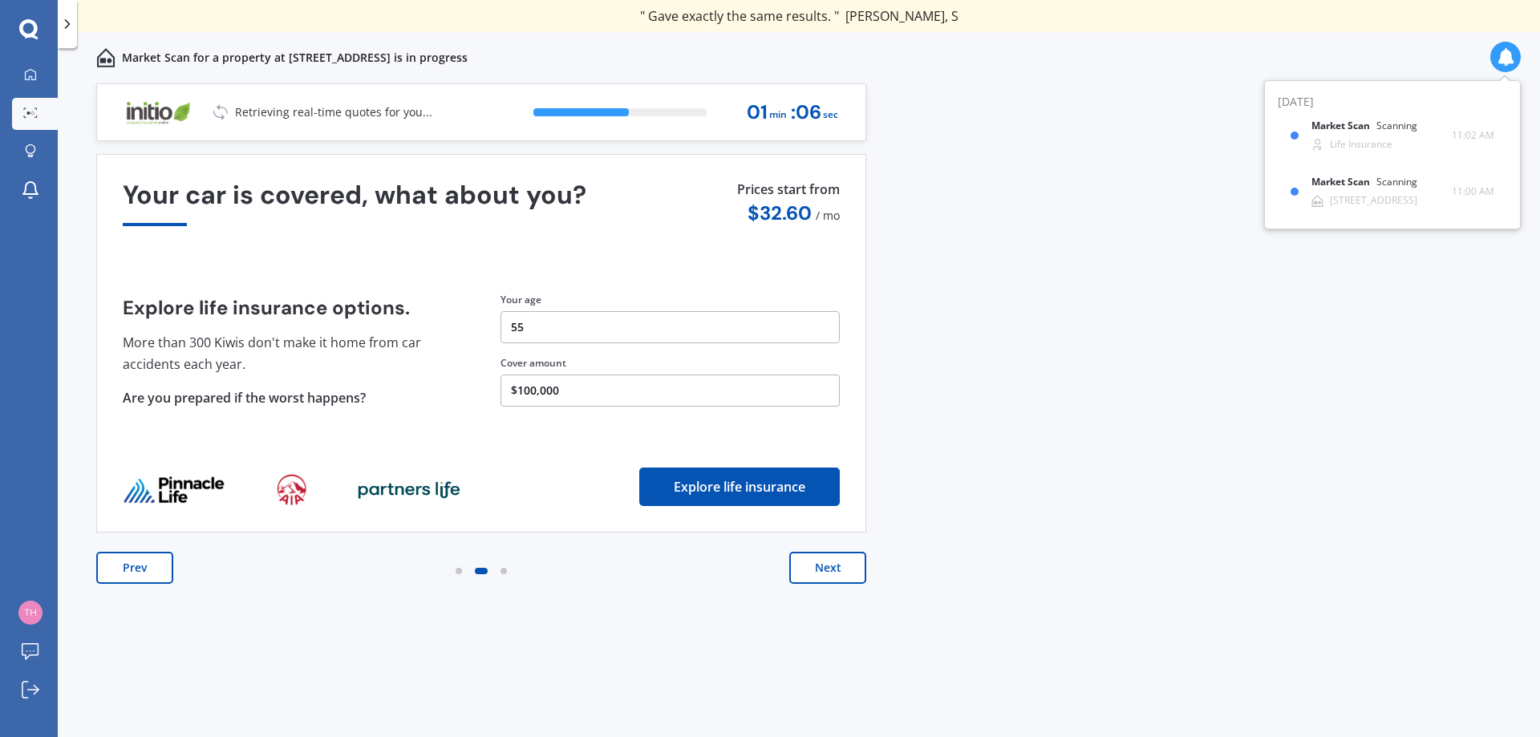
click at [840, 566] on button "Next" at bounding box center [827, 568] width 77 height 32
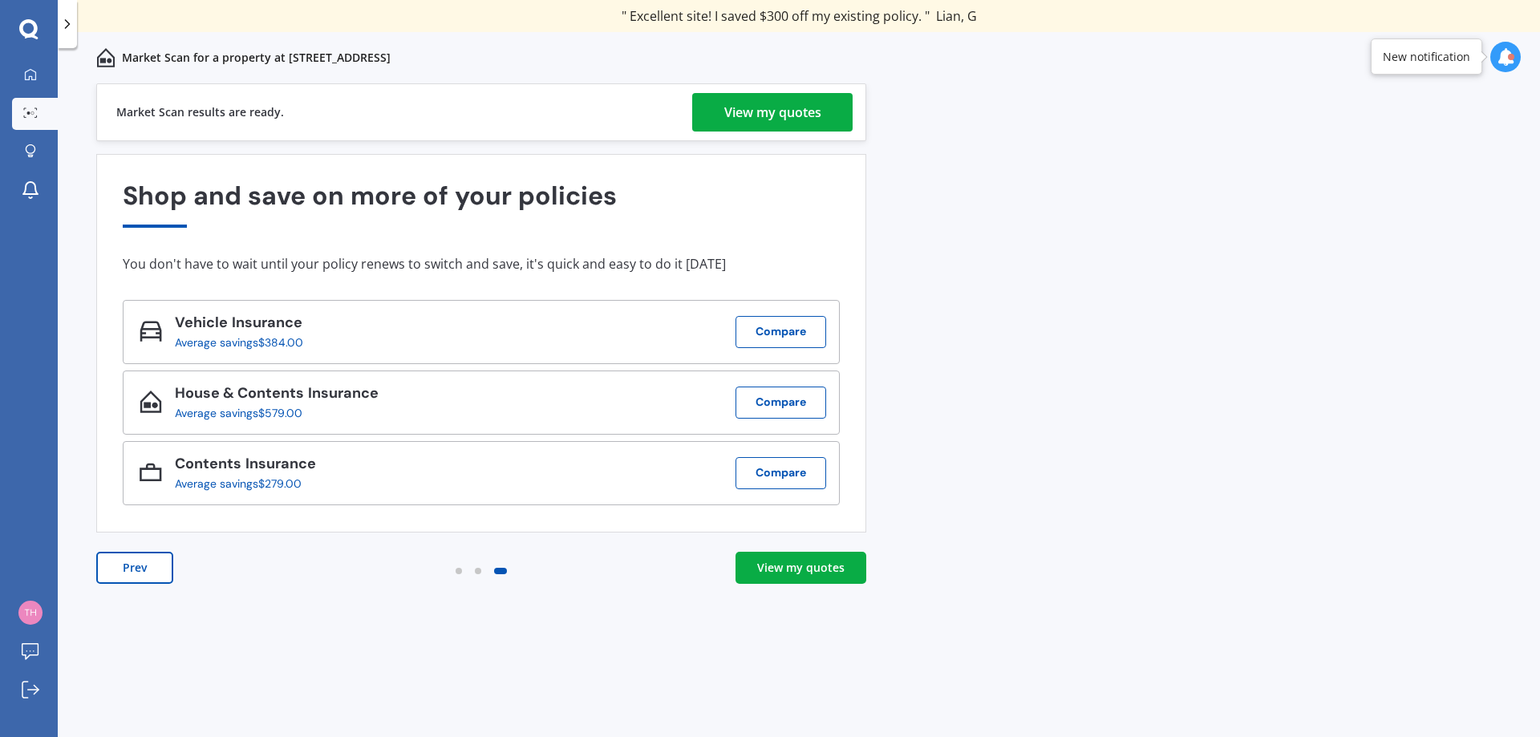
click at [769, 111] on div "View my quotes" at bounding box center [772, 112] width 97 height 38
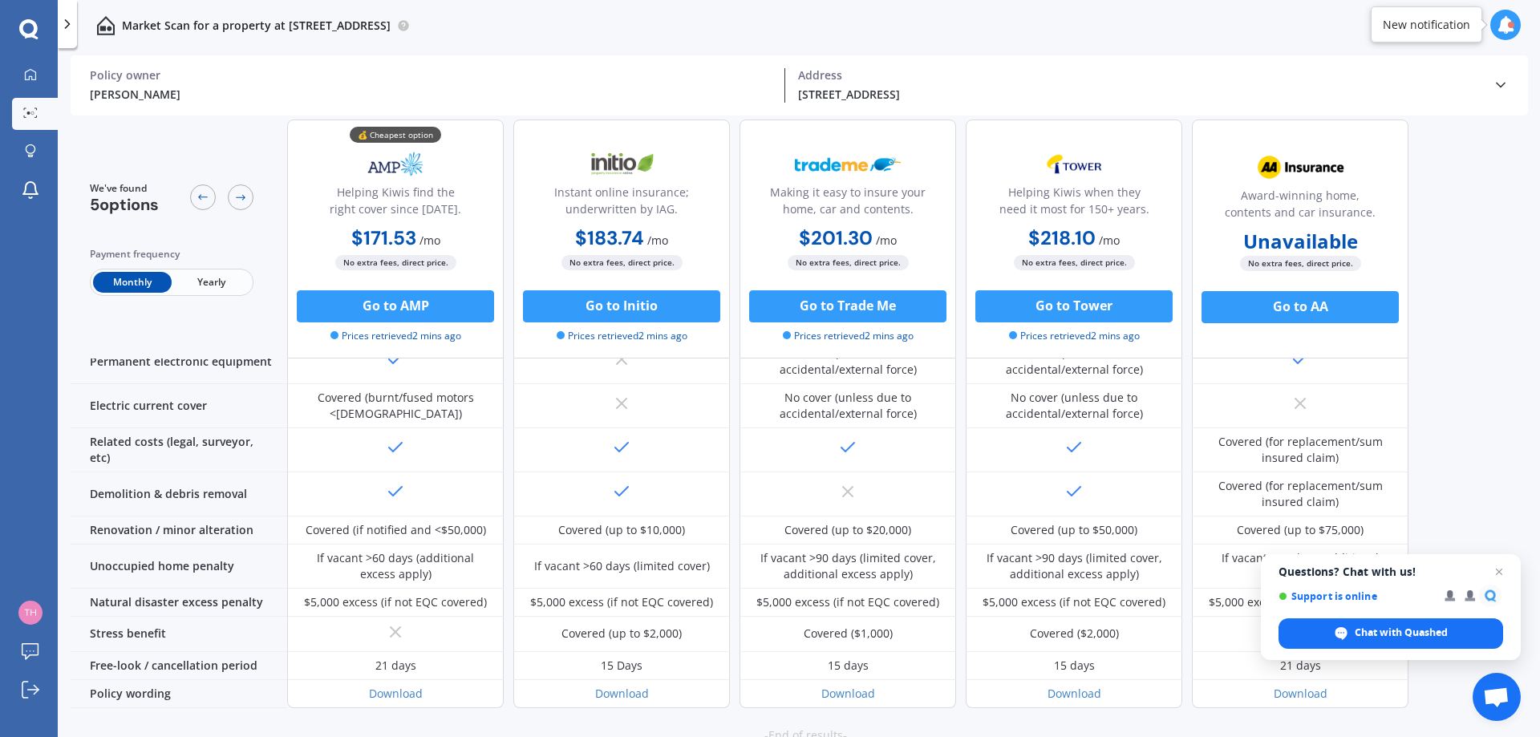
scroll to position [609, 0]
